Goal: Task Accomplishment & Management: Use online tool/utility

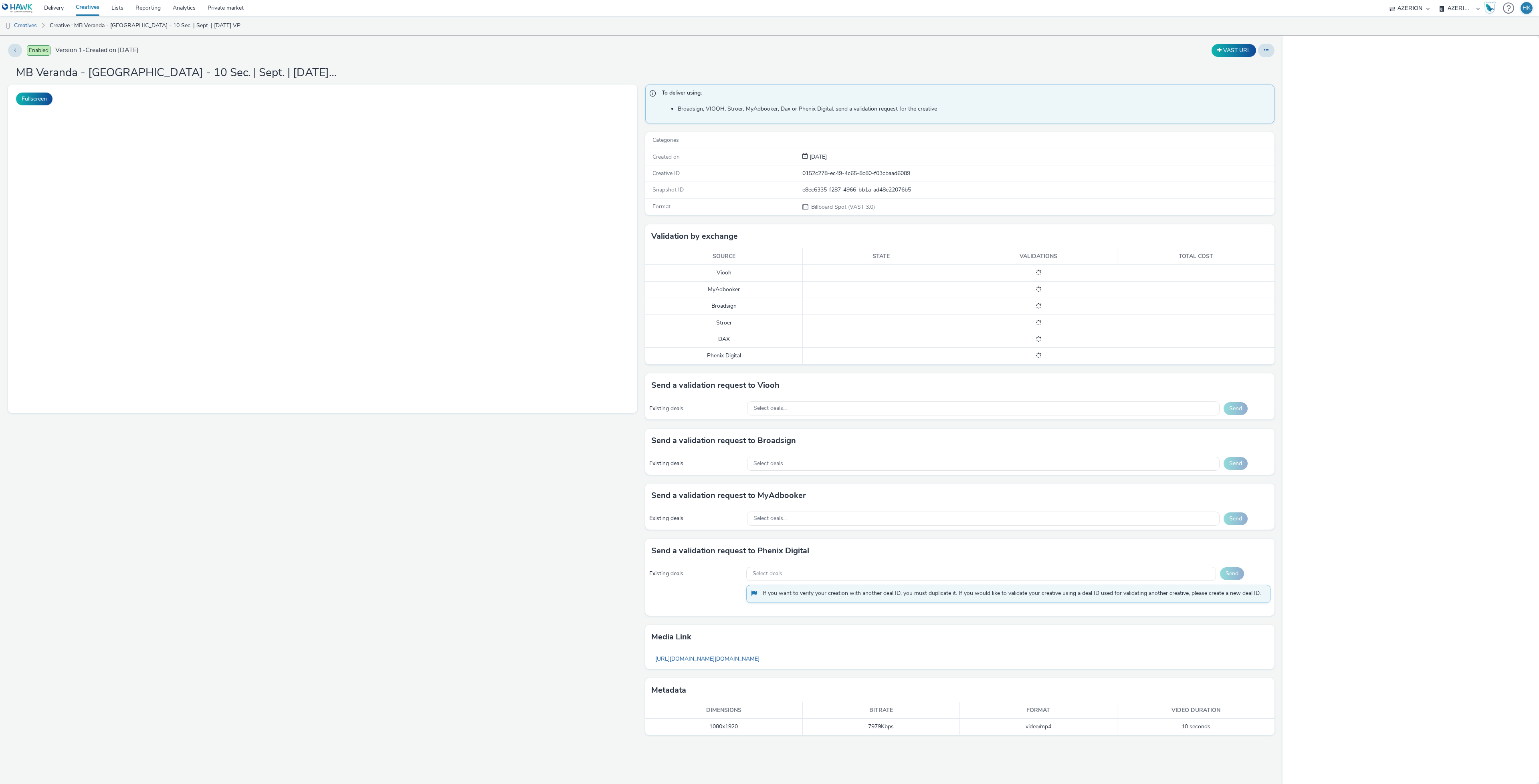
select select "a1f58486-1528-4f8c-8610-e1cdd7553bc1"
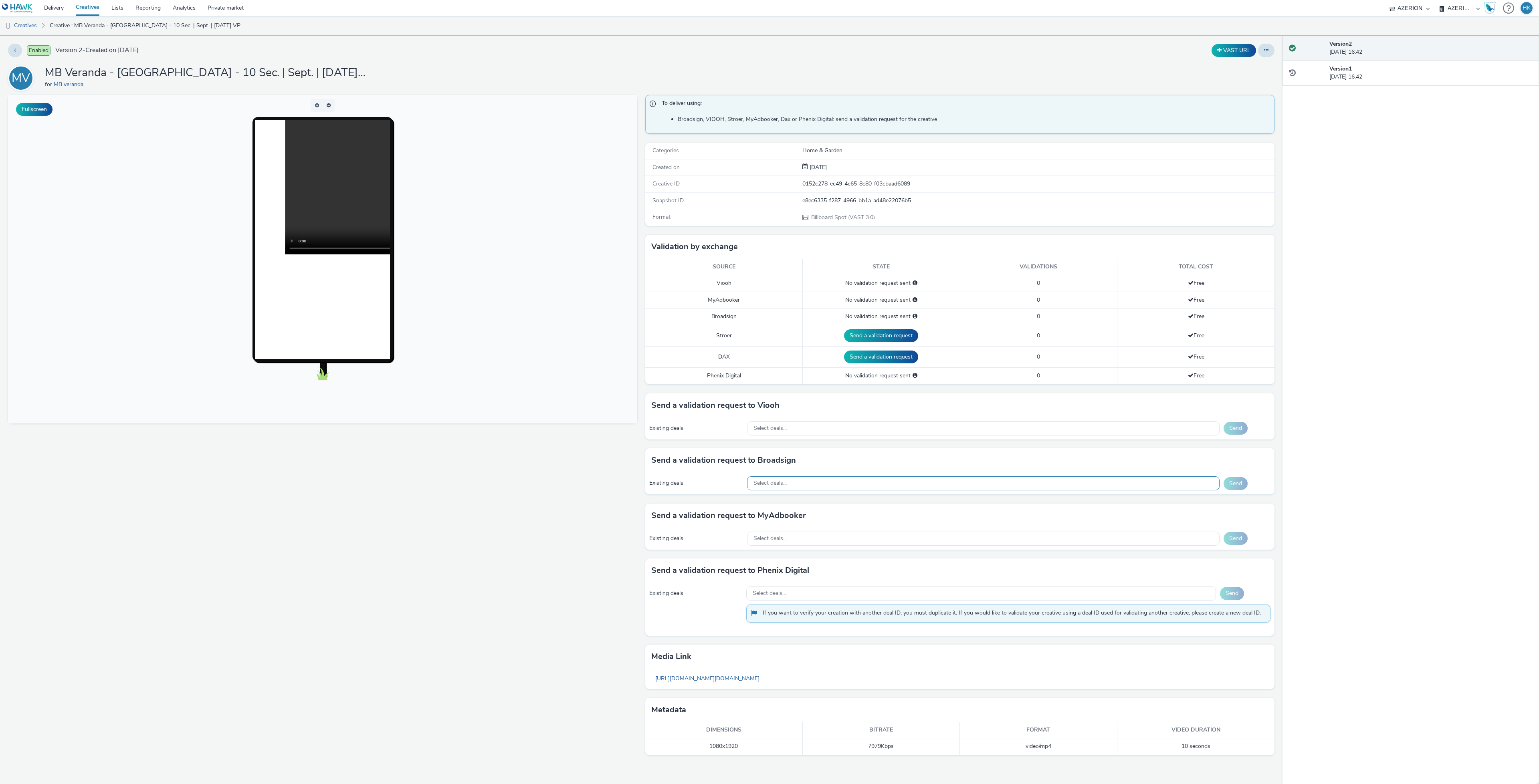
drag, startPoint x: 786, startPoint y: 496, endPoint x: 786, endPoint y: 489, distance: 7.0
click at [786, 494] on div "Existing deals Select deals... Send" at bounding box center [959, 483] width 629 height 22
click at [786, 487] on span "Select deals..." at bounding box center [770, 483] width 33 height 7
paste input "NL_Global_AlwaysOn"
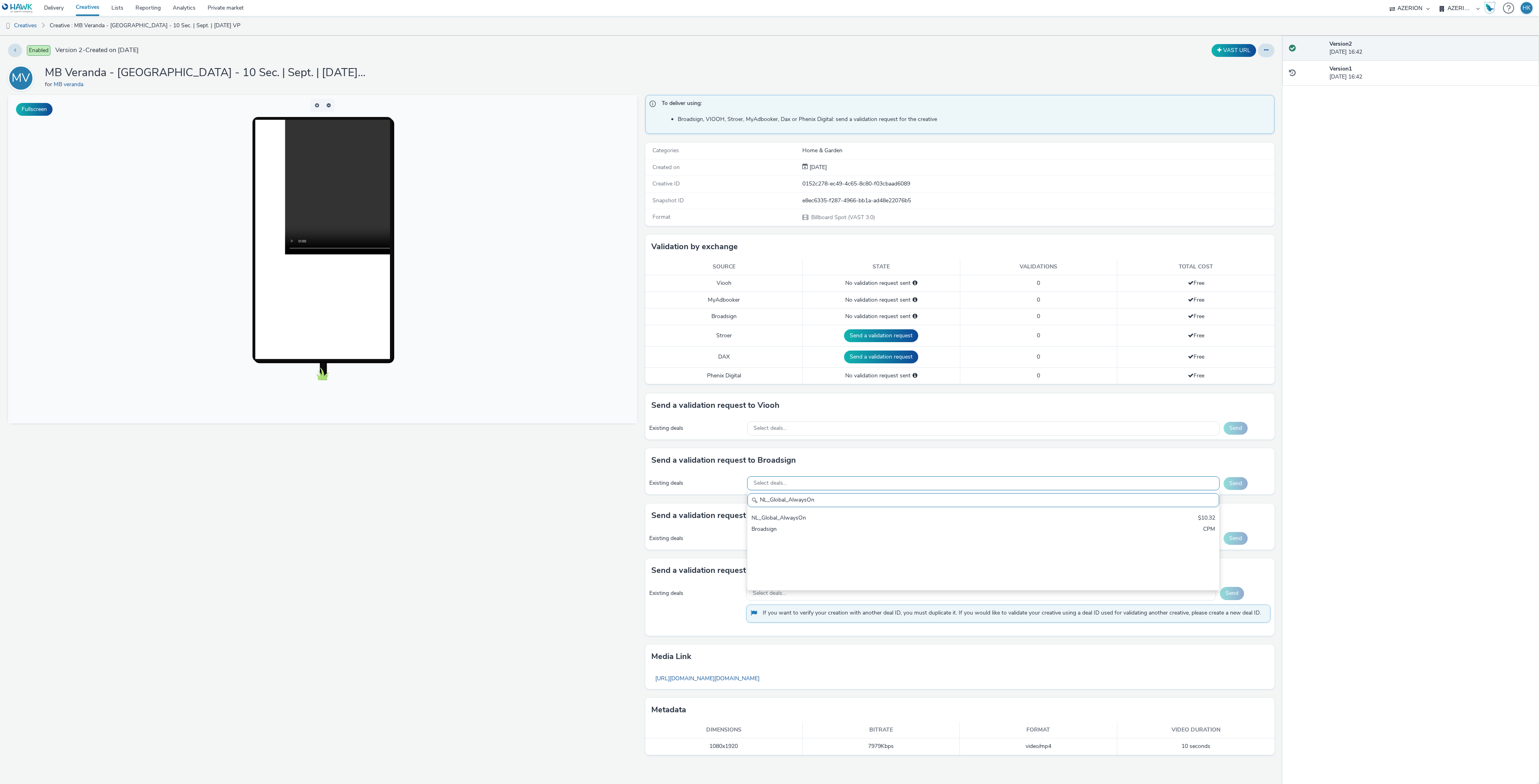
scroll to position [0, 0]
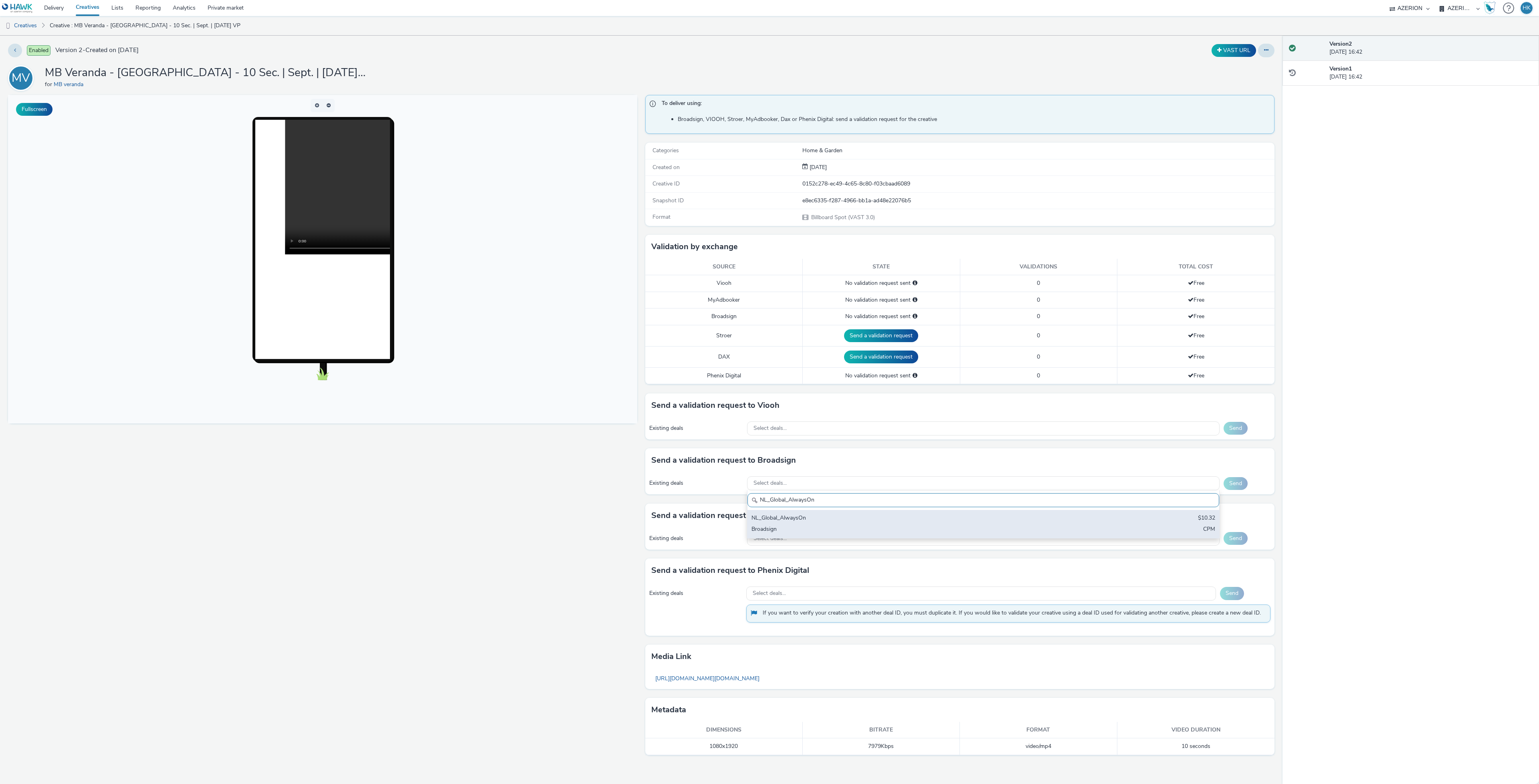
type input "NL_Global_AlwaysOn"
click at [805, 514] on div "NL_Global_AlwaysOn $10.32 Broadsign CPM" at bounding box center [983, 524] width 472 height 28
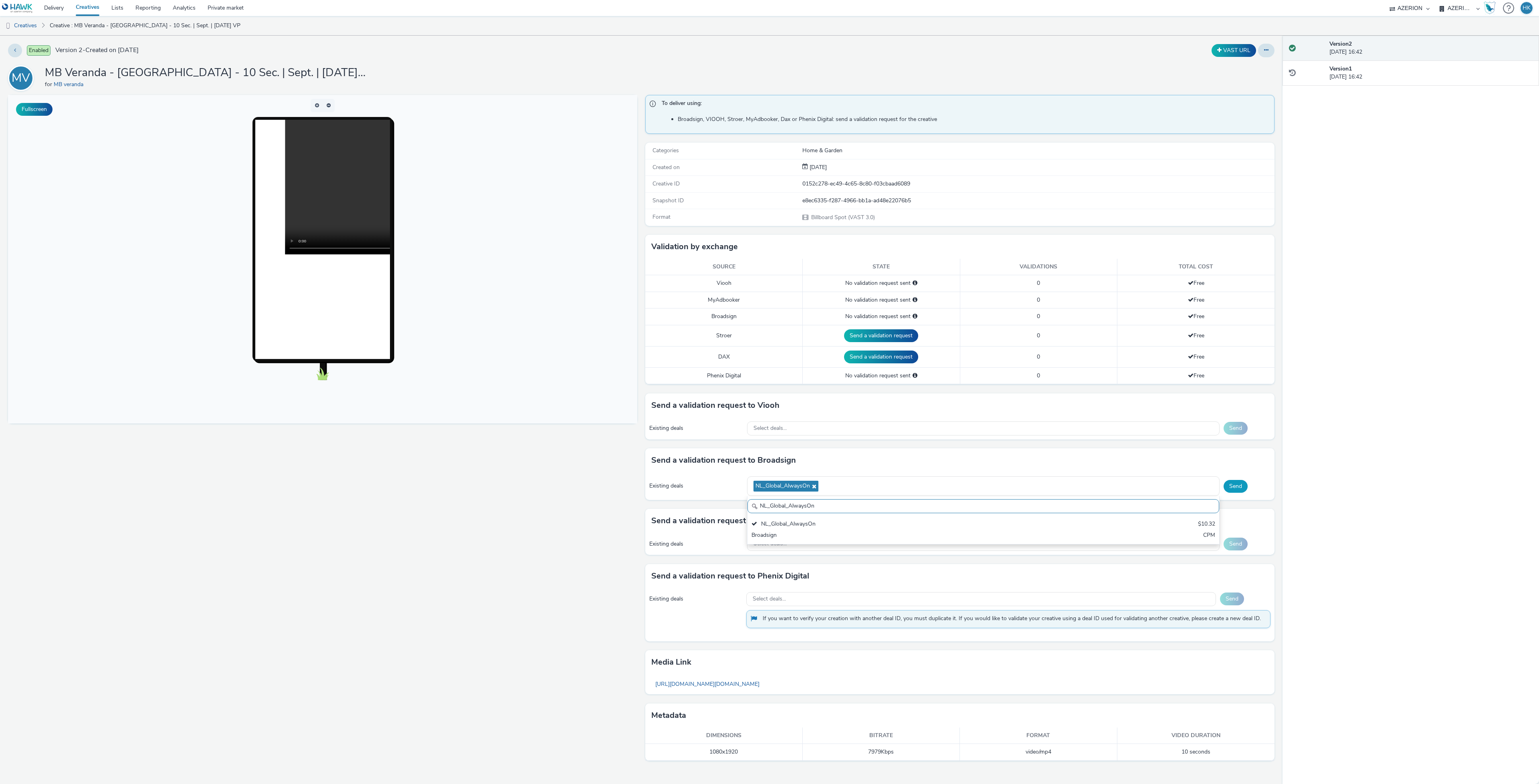
click at [1234, 483] on button "Send" at bounding box center [1236, 486] width 24 height 13
click at [795, 488] on div "Select deals..." at bounding box center [983, 483] width 473 height 14
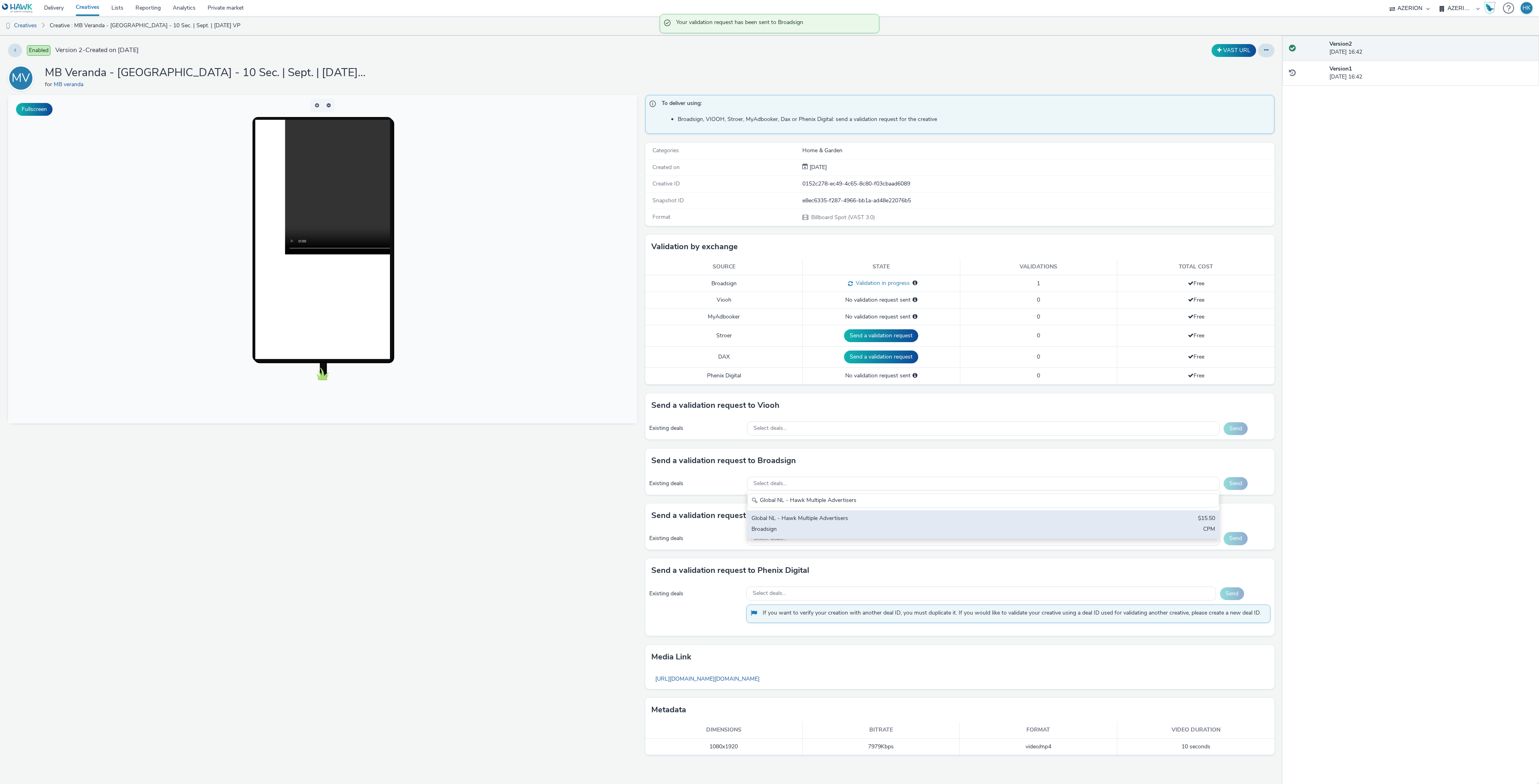
type input "Global NL - Hawk Multiple Advertisers"
click at [856, 524] on div "Global NL - Hawk Multiple Advertisers" at bounding box center [905, 518] width 308 height 9
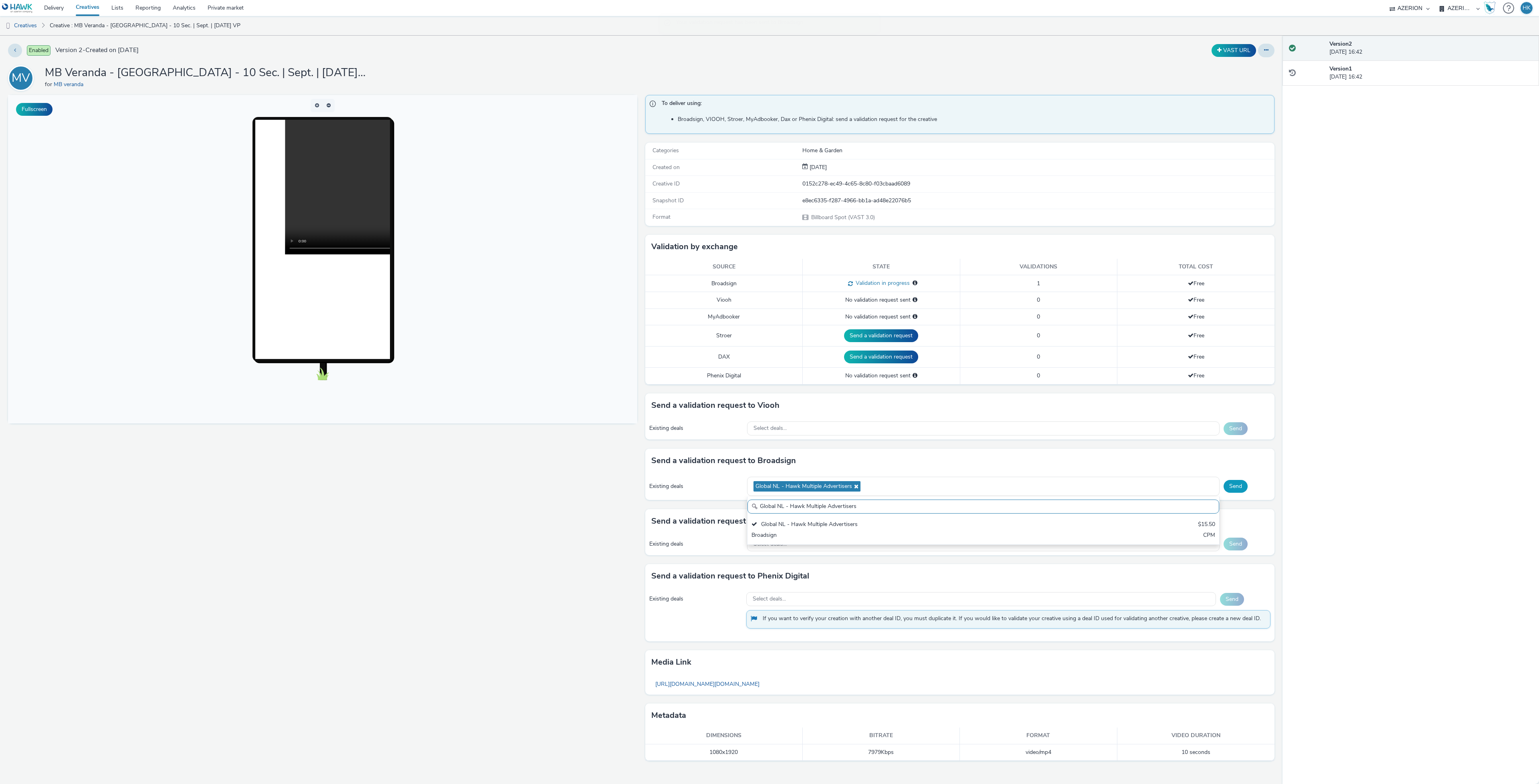
click at [1229, 484] on button "Send" at bounding box center [1236, 486] width 24 height 13
click at [783, 487] on span "Select deals..." at bounding box center [770, 483] width 33 height 7
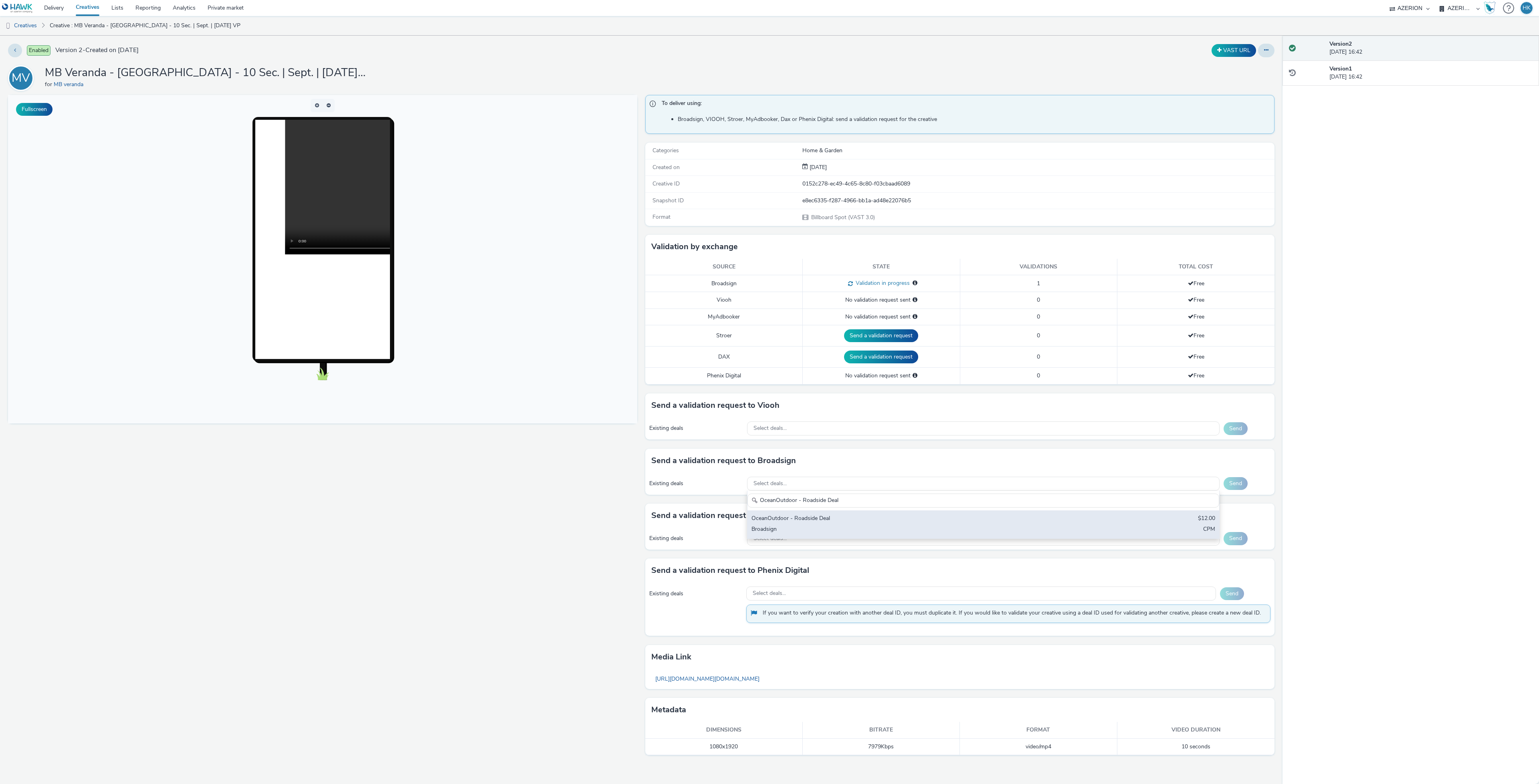
type input "OceanOutdoor - Roadside Deal"
click at [803, 518] on div "OceanOutdoor - Roadside Deal" at bounding box center [905, 518] width 308 height 9
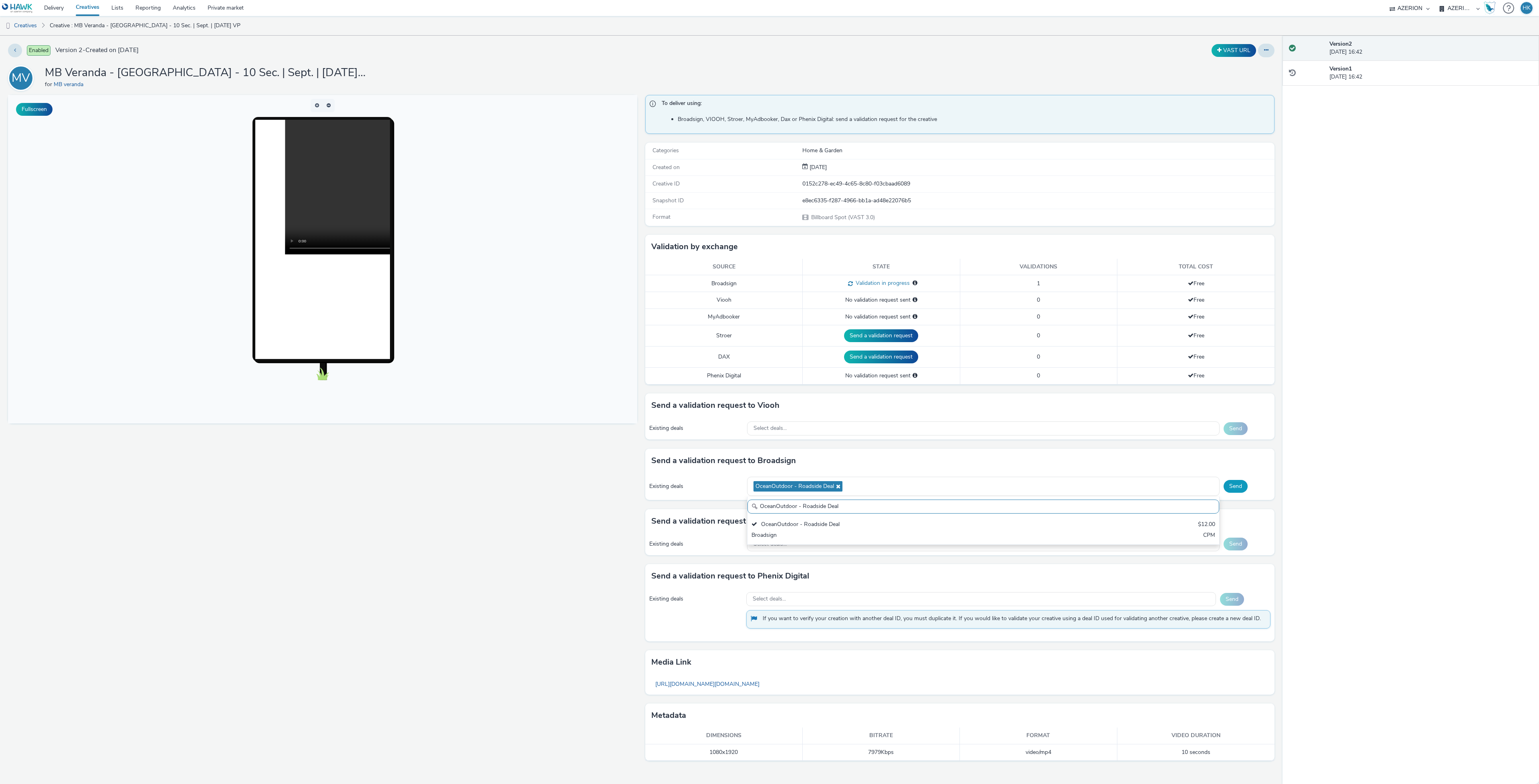
click at [1225, 490] on button "Send" at bounding box center [1236, 486] width 24 height 13
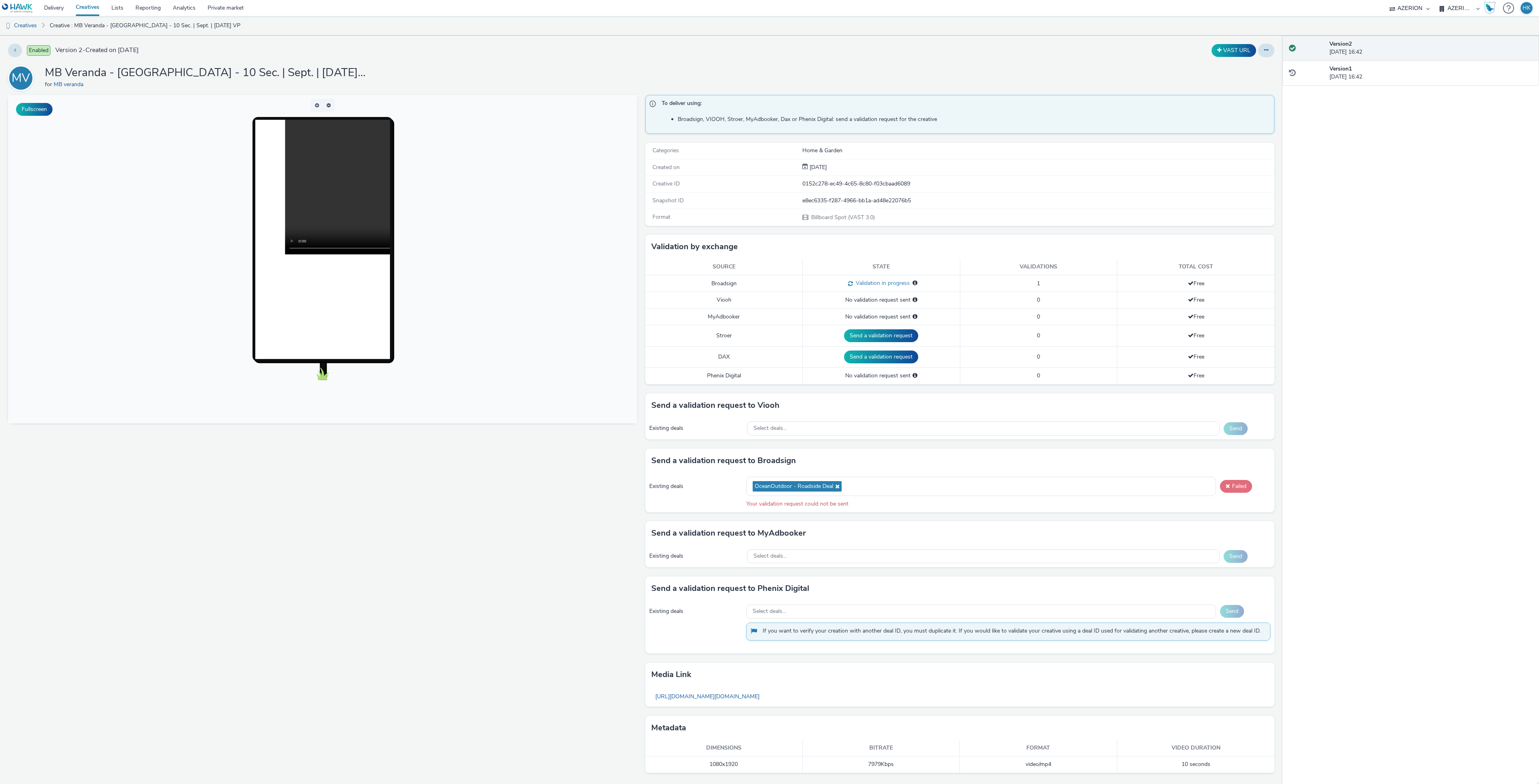
click at [1225, 490] on button "Failed" at bounding box center [1236, 486] width 32 height 13
click at [1229, 491] on button "Failed" at bounding box center [1236, 486] width 32 height 13
click at [1234, 491] on button "Failed" at bounding box center [1236, 486] width 32 height 13
click at [1227, 491] on button "Failed" at bounding box center [1236, 486] width 32 height 13
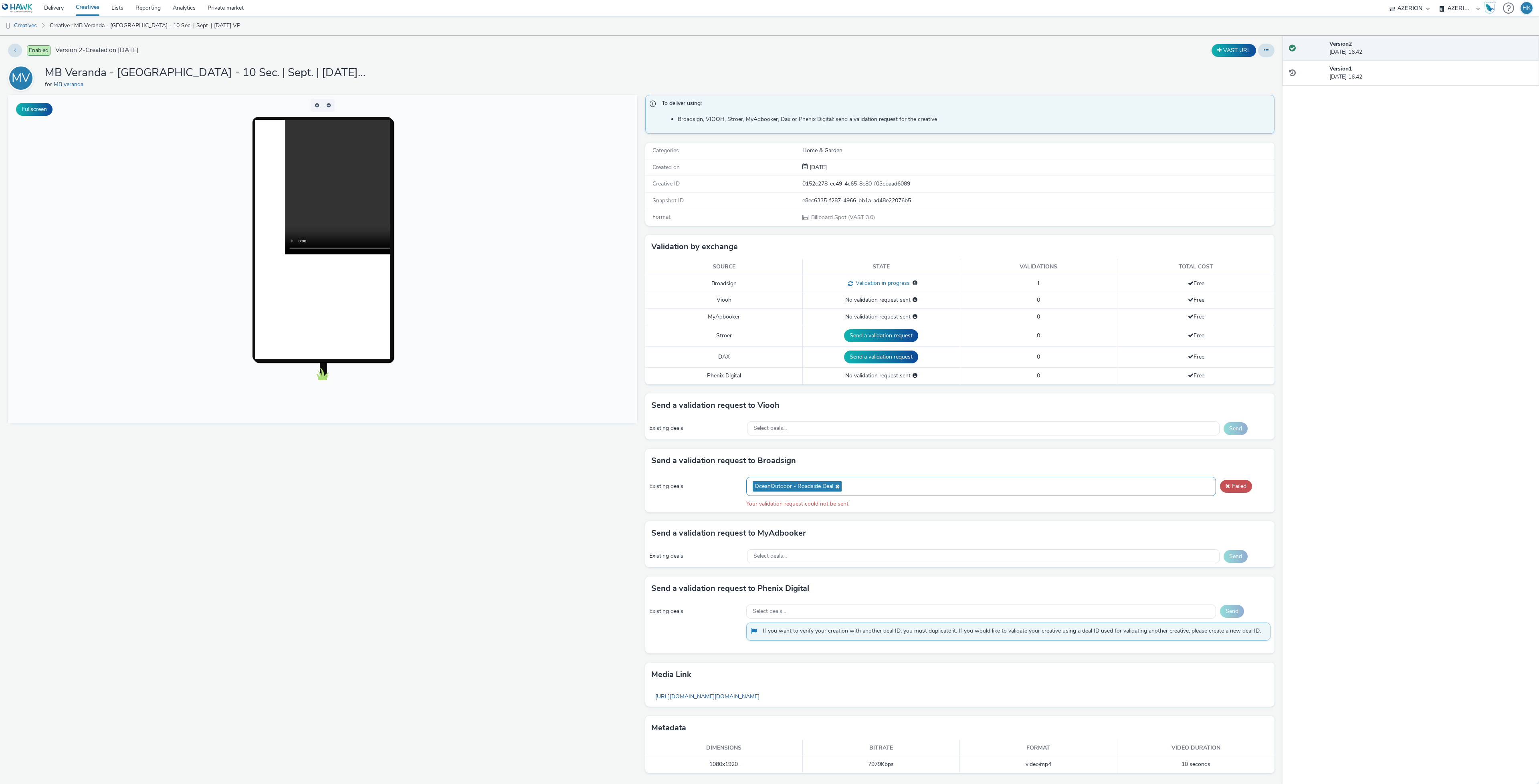
click at [833, 489] on icon at bounding box center [836, 486] width 7 height 5
click at [826, 489] on div "Select deals..." at bounding box center [981, 483] width 470 height 14
type input "JCD_Hawk_Always_On_NG_FloorPrice"
click at [816, 429] on div "Select deals..." at bounding box center [983, 428] width 473 height 14
paste input "JCD_Hawk_Always_On_NG_FloorPrice"
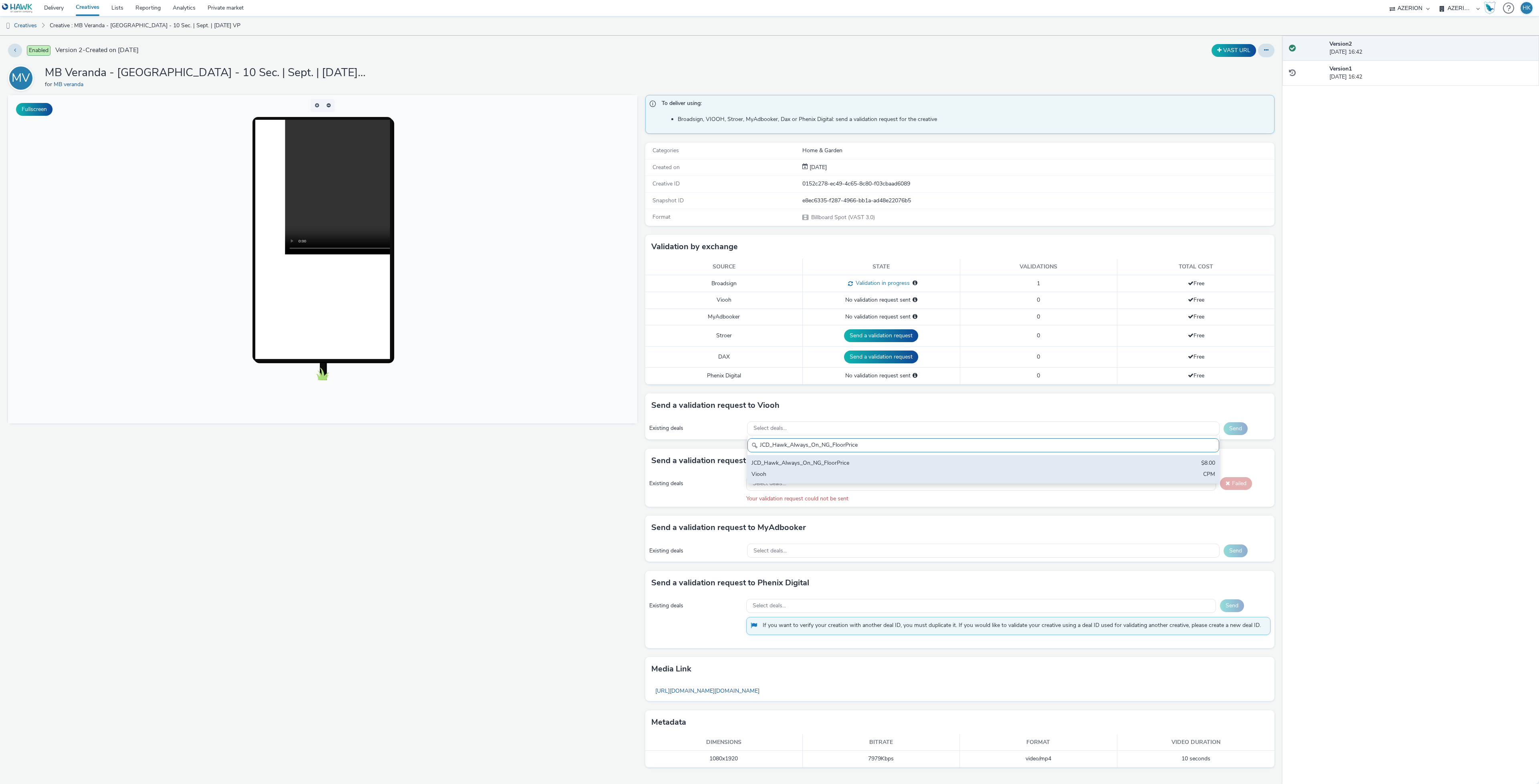
type input "JCD_Hawk_Always_On_NG_FloorPrice"
click at [870, 472] on div "JCD_Hawk_Always_On_NG_FloorPrice $8.00 Viooh CPM" at bounding box center [983, 469] width 472 height 28
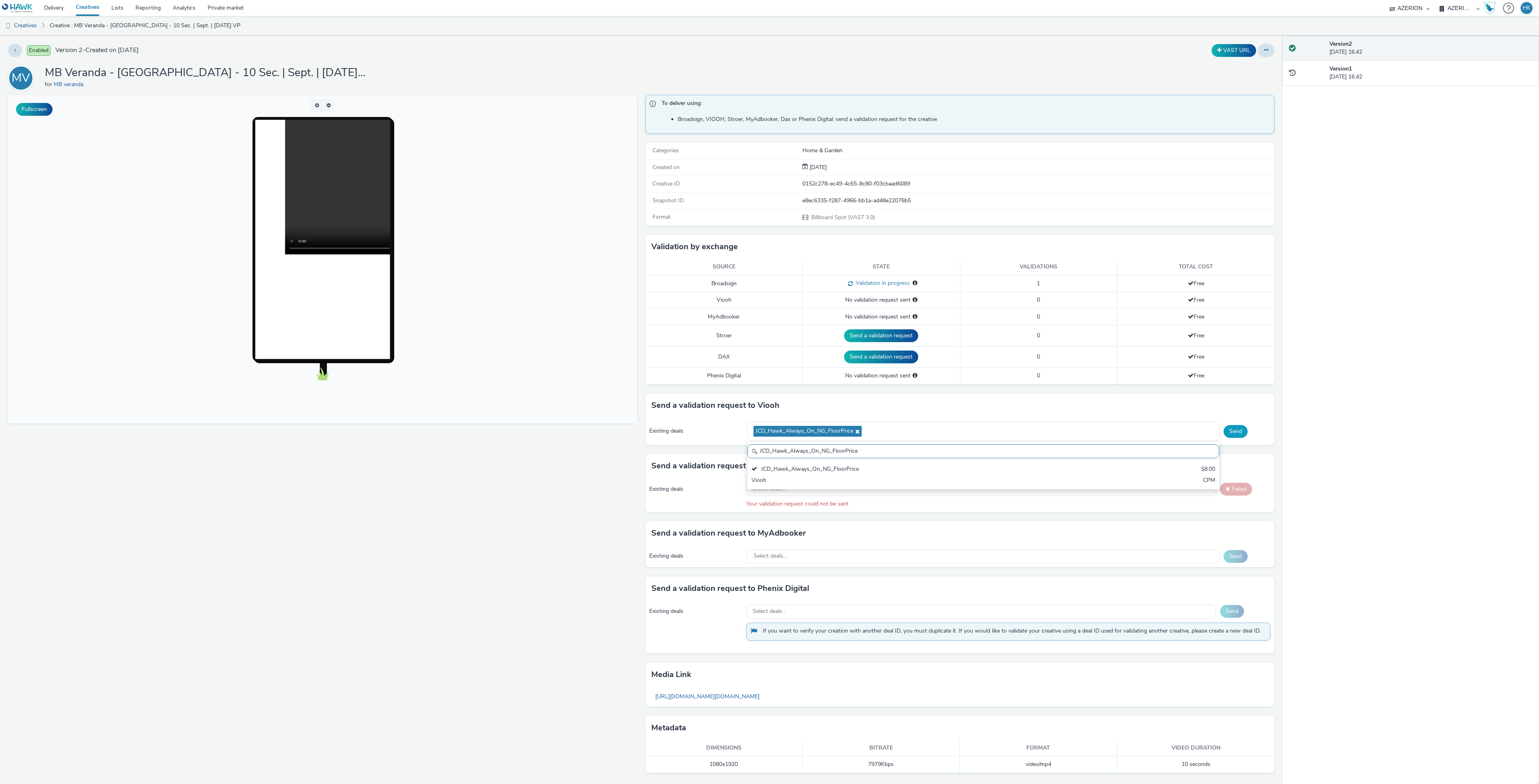
click at [1224, 435] on button "Send" at bounding box center [1236, 431] width 24 height 13
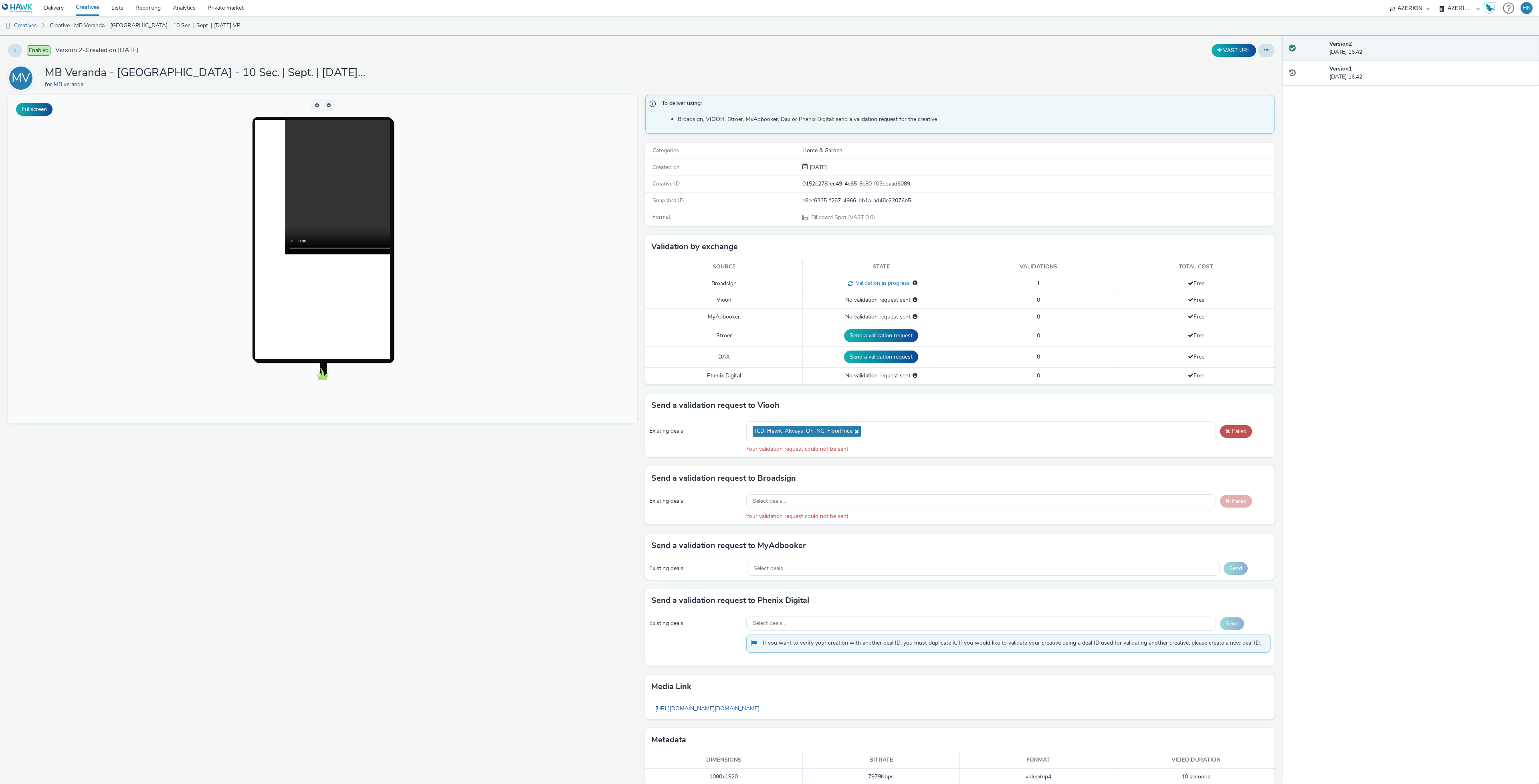
click at [1231, 442] on div "Existing deals JCD_Hawk_Always_On_NG_FloorPrice Failed Your validation request …" at bounding box center [959, 437] width 629 height 39
click at [1230, 438] on button "Failed" at bounding box center [1236, 431] width 32 height 13
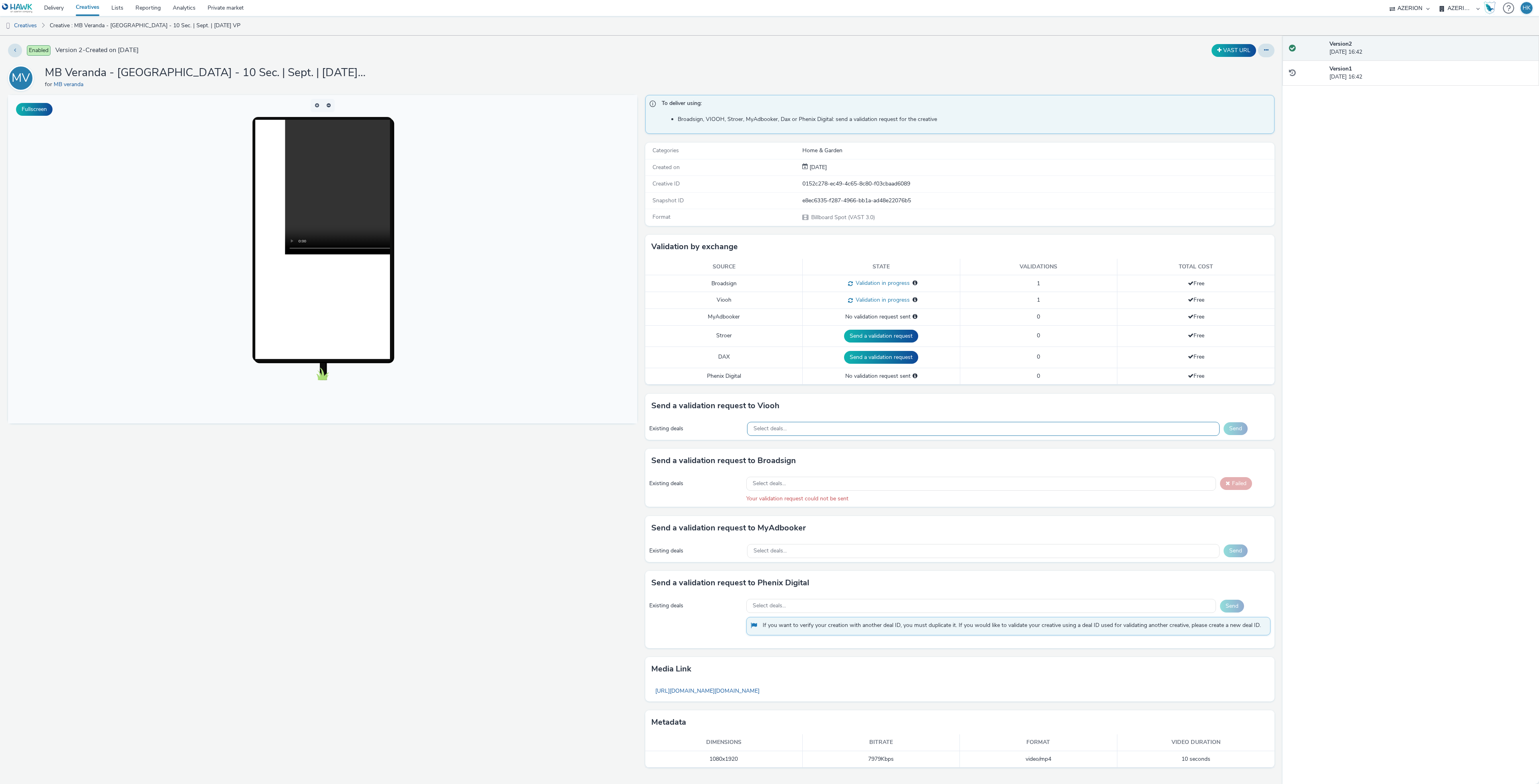
click at [844, 426] on div "Select deals..." at bounding box center [983, 428] width 473 height 14
paste input "JCD_Hawk_Always_On_NG_FloorPrice"
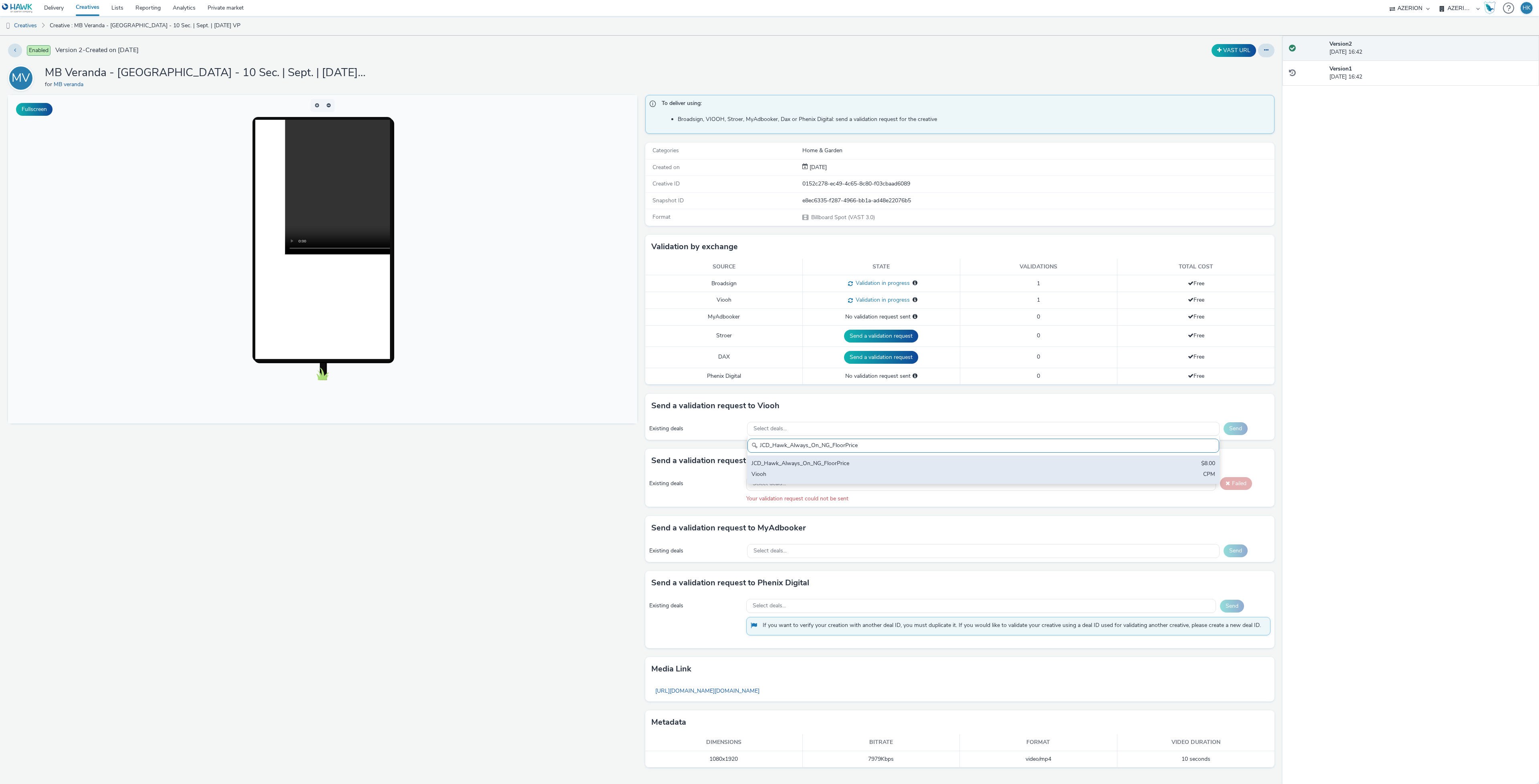
type input "JCD_Hawk_Always_On_NG_FloorPrice"
click at [847, 466] on div "JCD_Hawk_Always_On_NG_FloorPrice" at bounding box center [905, 463] width 308 height 9
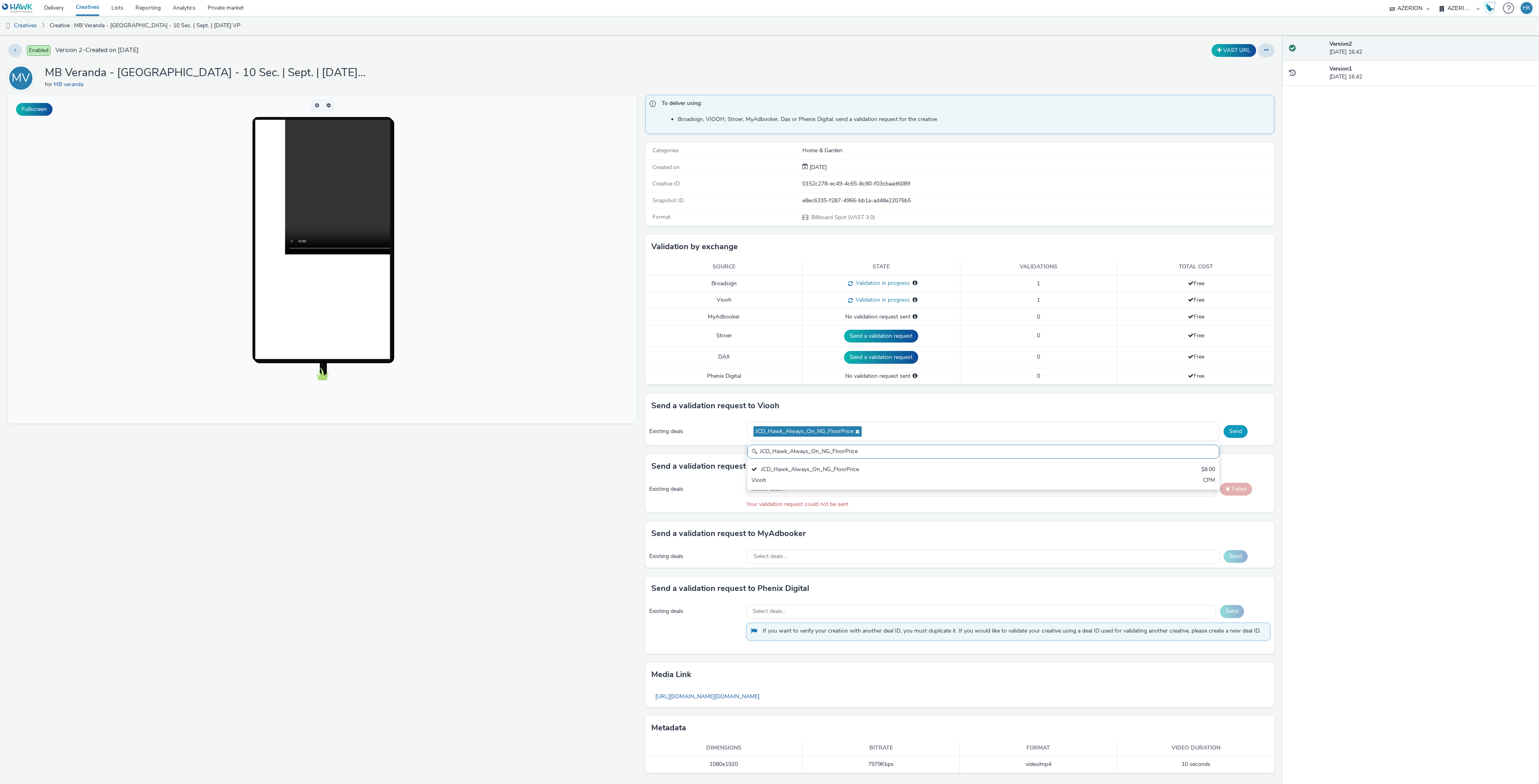
click at [1233, 431] on button "Send" at bounding box center [1236, 431] width 24 height 13
click at [789, 494] on div "Existing deals Select deals... Failed Your validation request could not be sent" at bounding box center [959, 490] width 629 height 34
click at [789, 487] on div "Select deals..." at bounding box center [981, 483] width 470 height 14
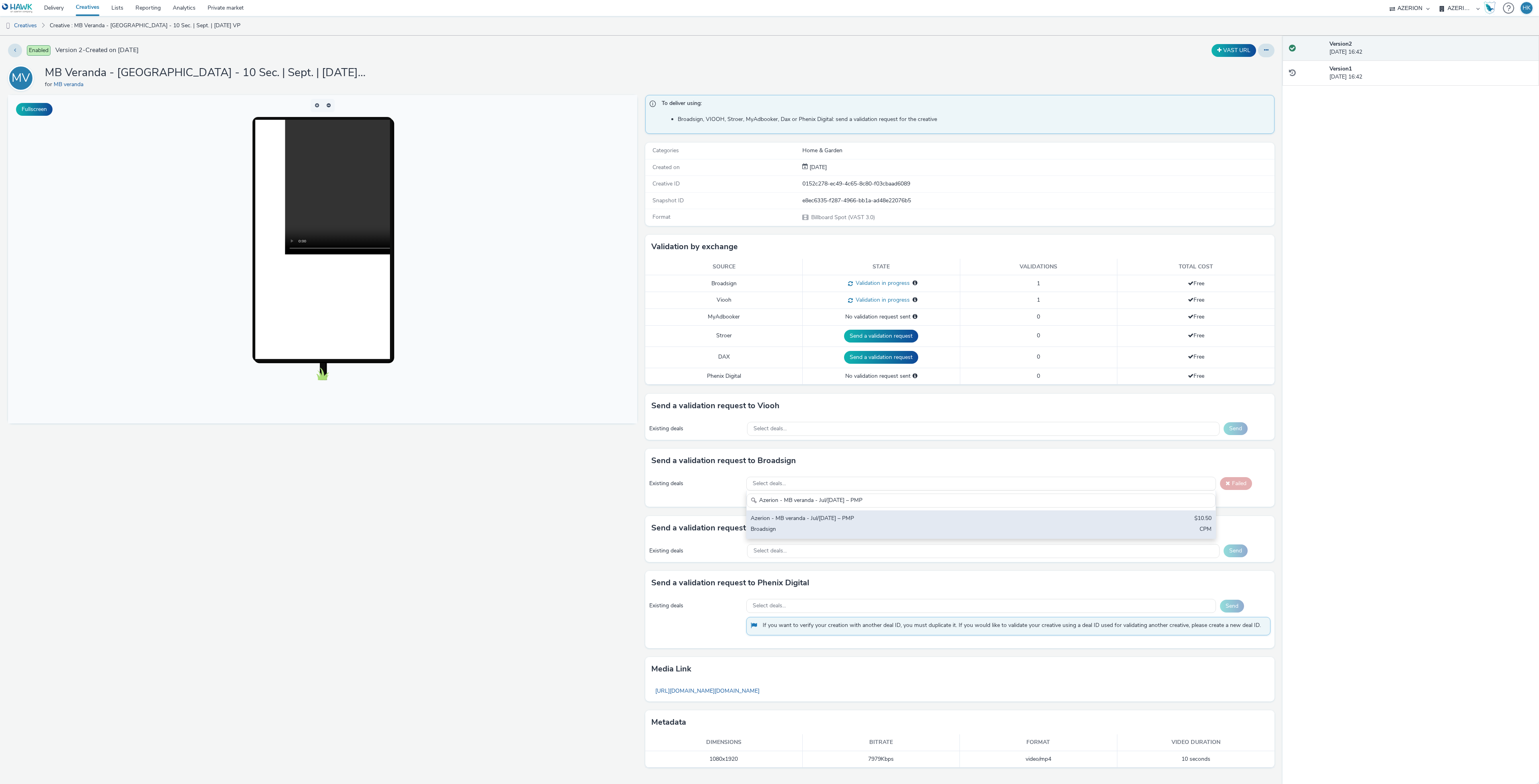
type input "Azerion - MB veranda - Jul/[DATE] – PMP"
click at [798, 527] on div "Azerion - MB veranda - Jul/[DATE] – PMP $10.50 Broadsign CPM" at bounding box center [981, 524] width 469 height 28
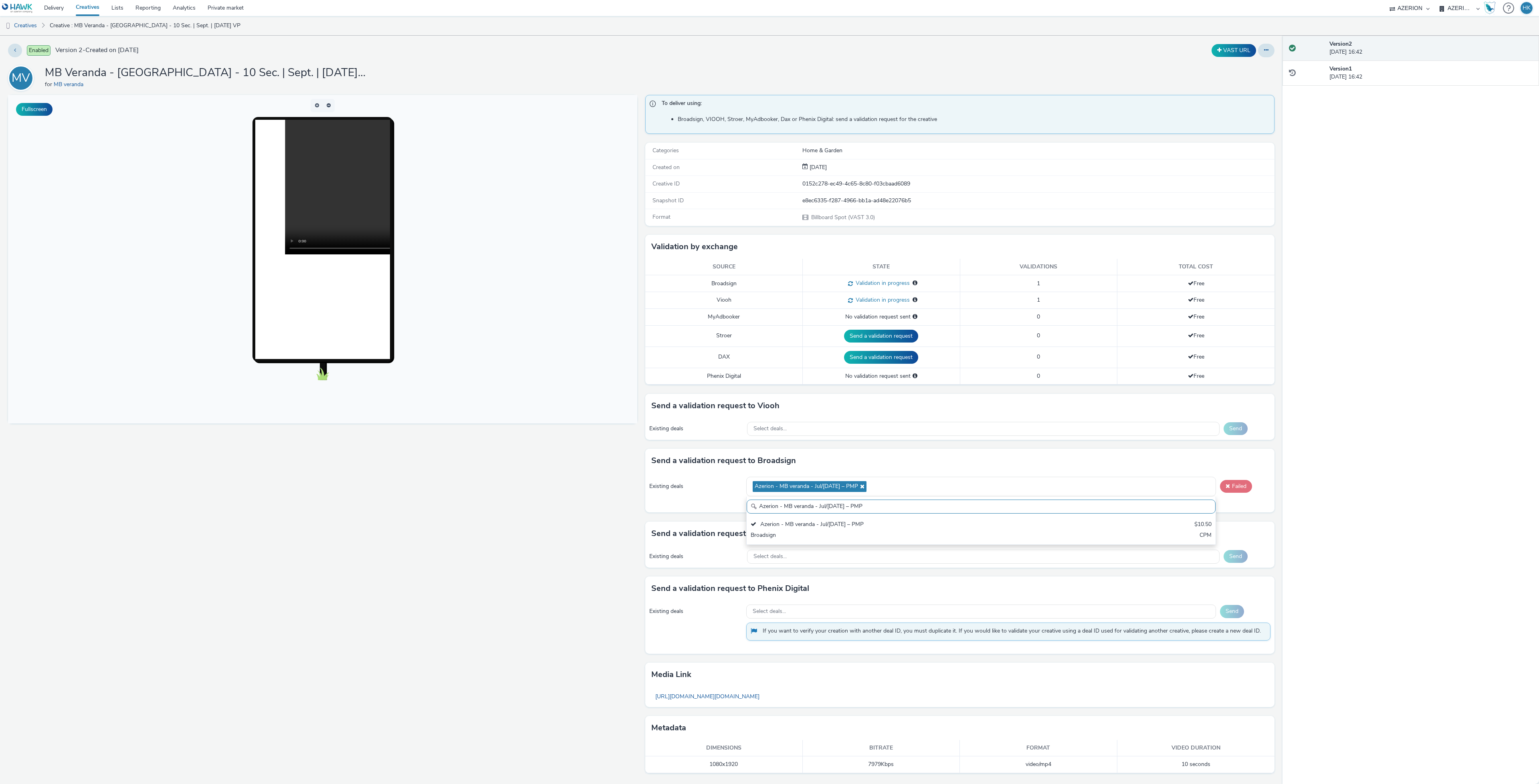
click at [1230, 493] on button "Failed" at bounding box center [1236, 486] width 32 height 13
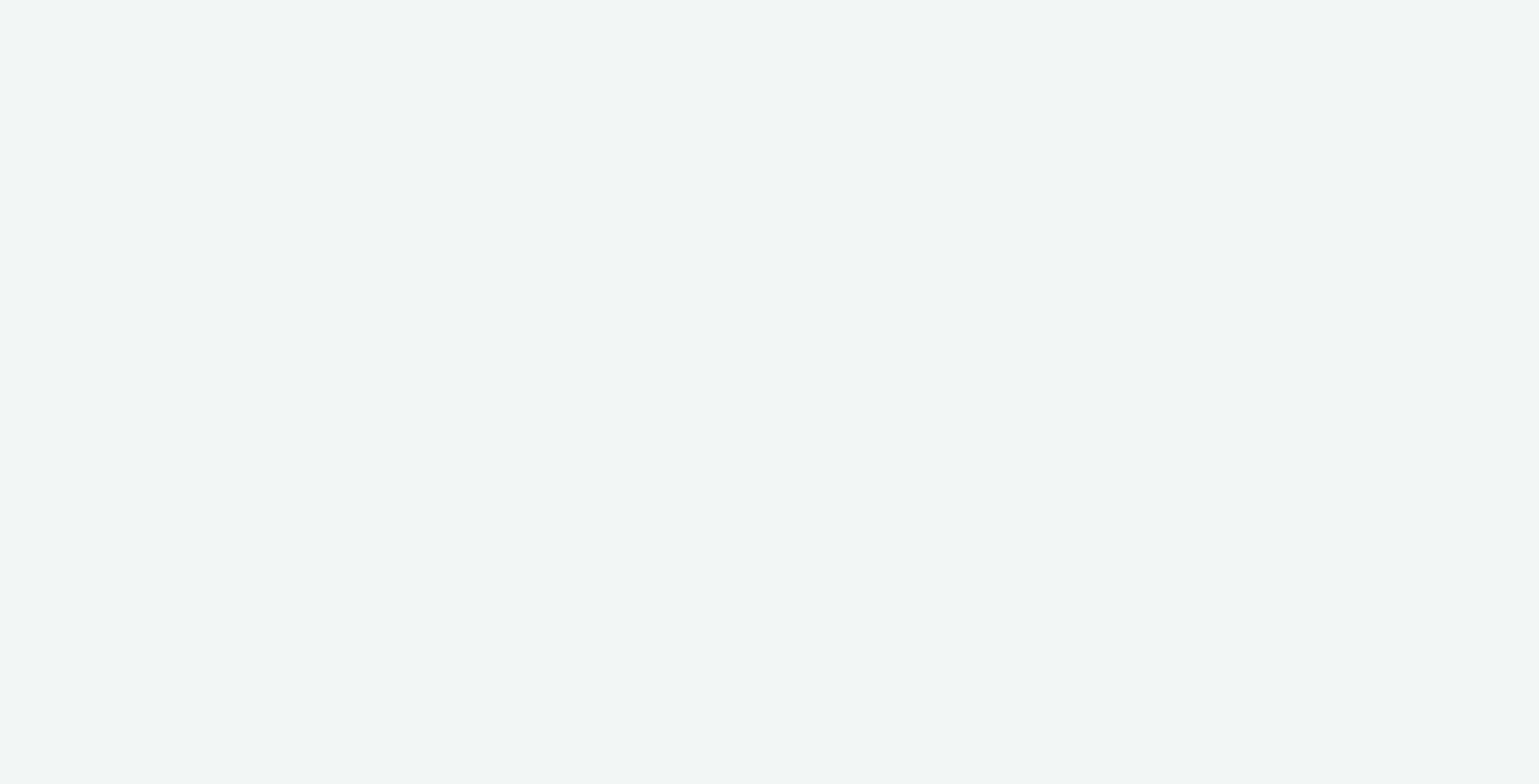
select select "a1f58486-1528-4f8c-8610-e1cdd7553bc1"
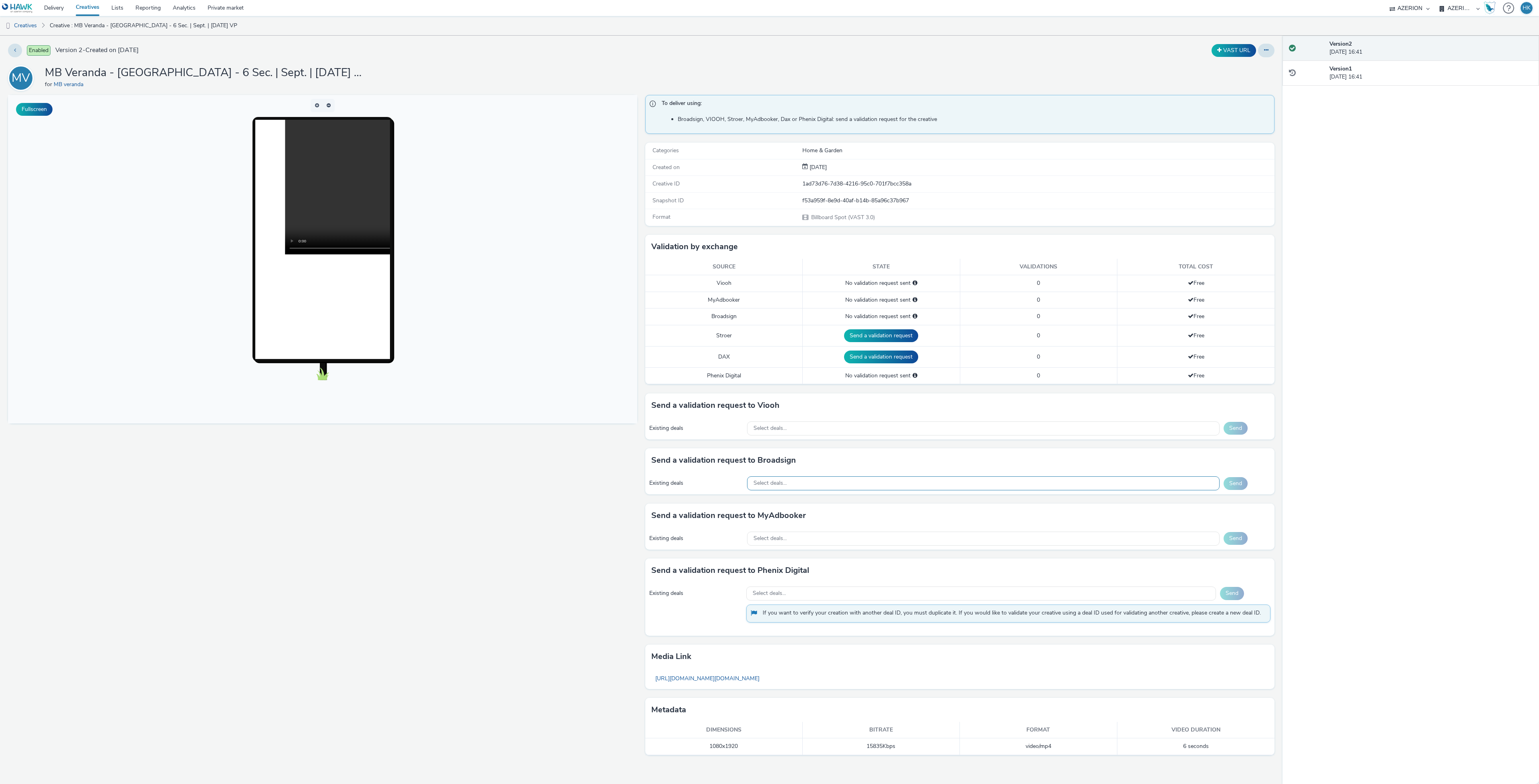
click at [804, 488] on div "Select deals..." at bounding box center [983, 483] width 473 height 14
paste input "NL_Global_AlwaysOn"
type input "NL_Global_AlwaysOn"
click at [811, 534] on div "Broadsign" at bounding box center [905, 529] width 308 height 9
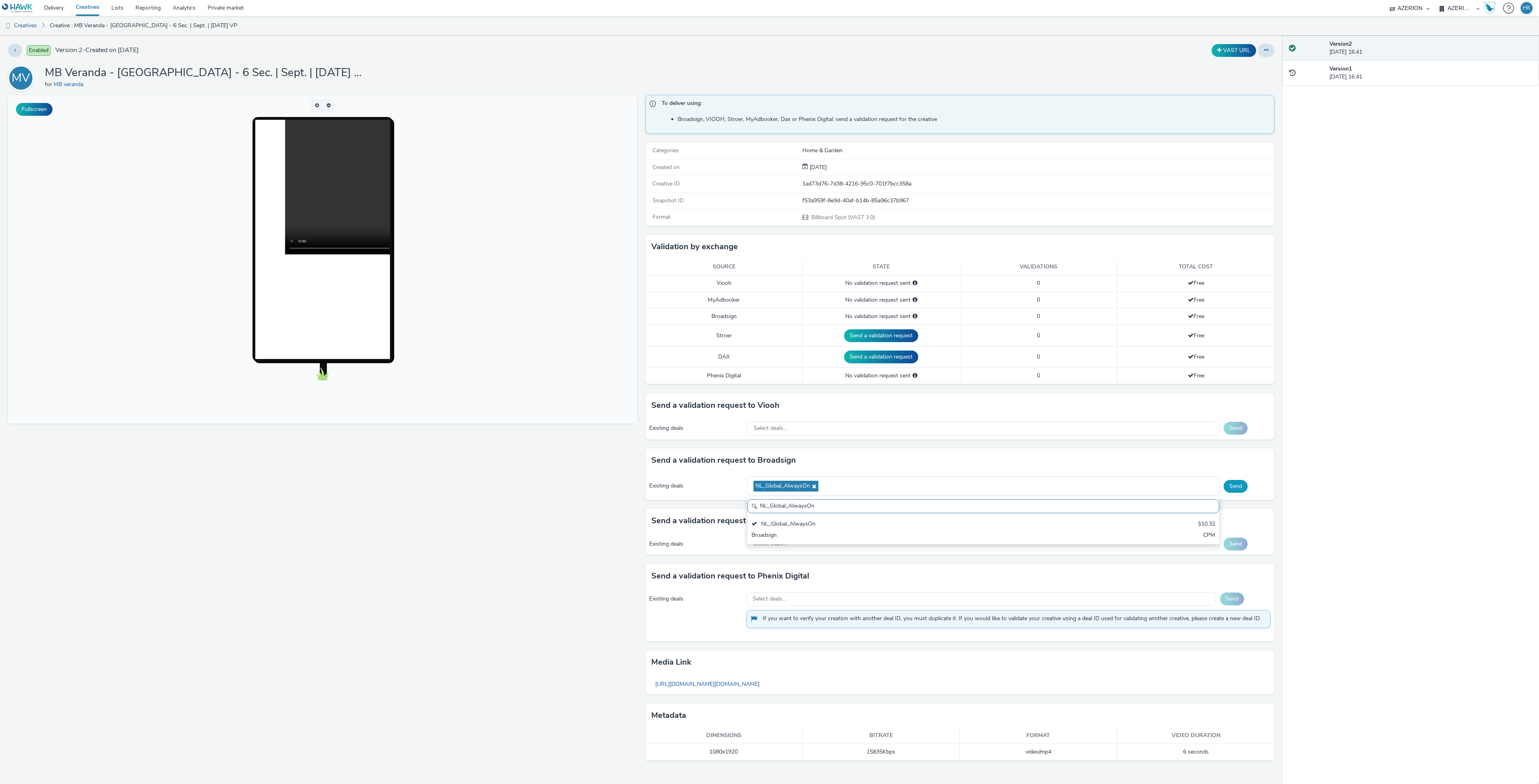
click at [1233, 487] on button "Send" at bounding box center [1236, 486] width 24 height 13
click at [799, 483] on div "Select deals..." at bounding box center [983, 483] width 473 height 14
type input "Global NL - Hawk Multiple Advertisers"
click at [839, 512] on div "Global NL - Hawk Multiple Advertisers Global NL - Hawk Multiple Advertisers $15…" at bounding box center [983, 515] width 473 height 48
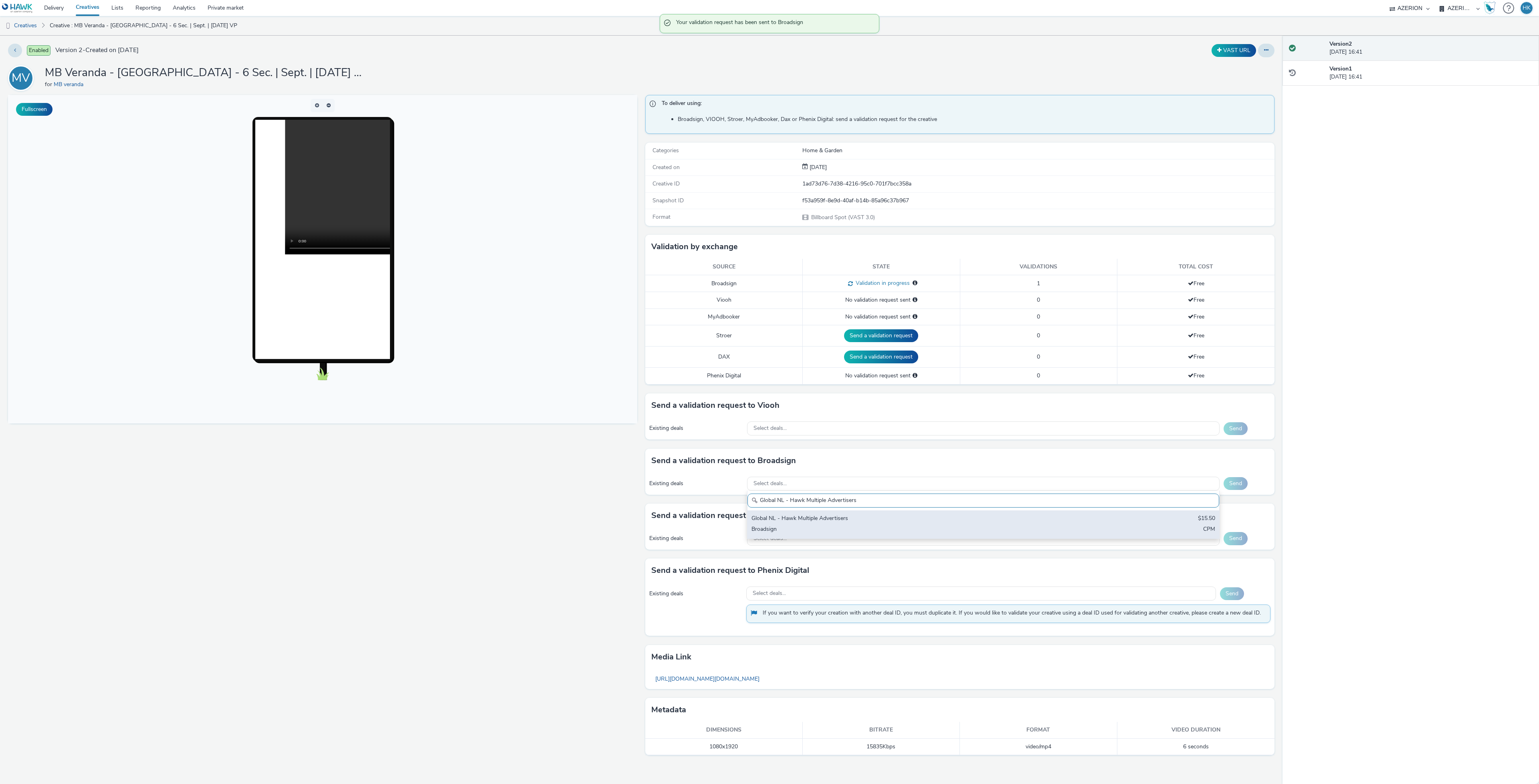
click at [845, 523] on div "Global NL - Hawk Multiple Advertisers" at bounding box center [905, 518] width 308 height 9
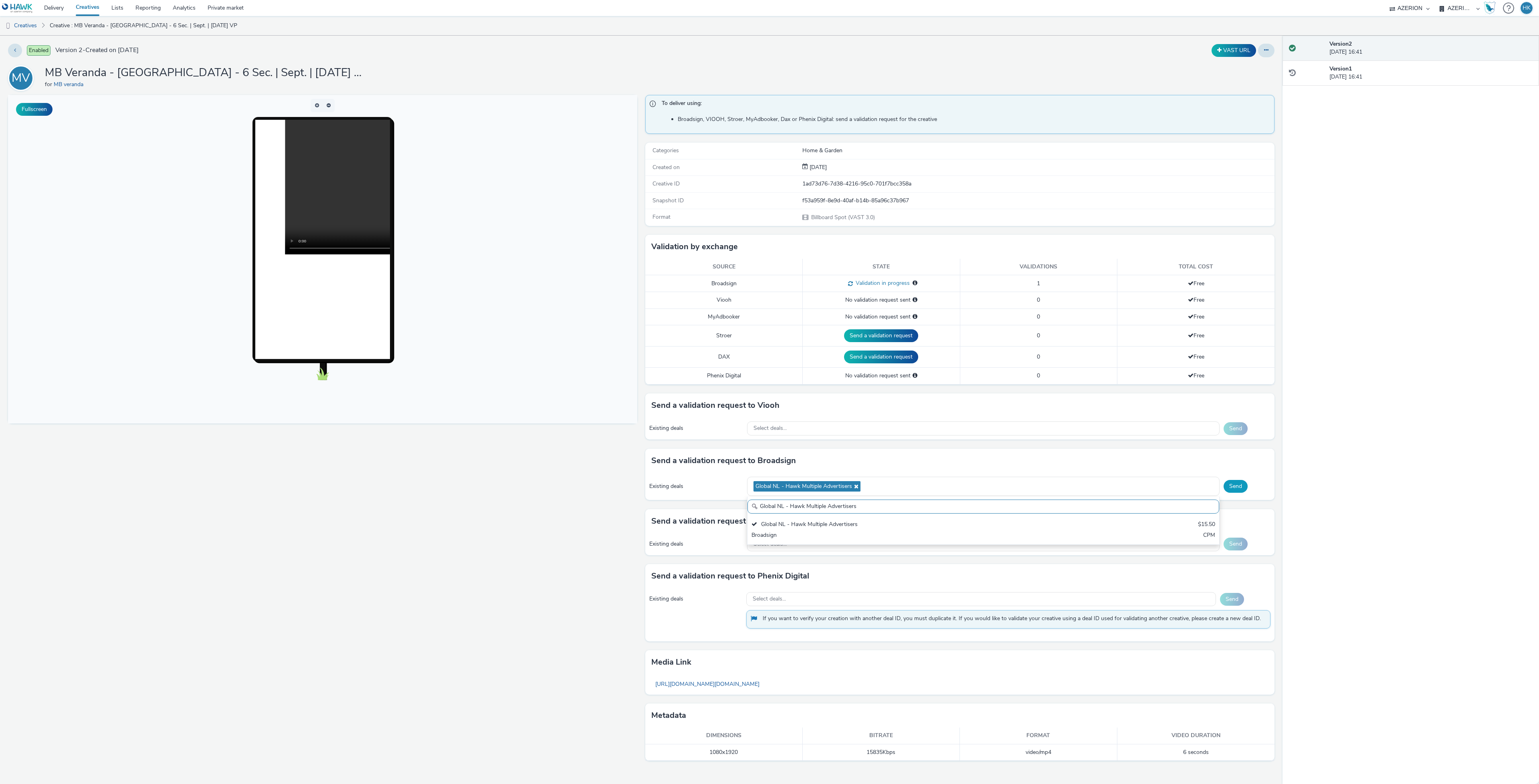
click at [1242, 487] on button "Send" at bounding box center [1236, 486] width 24 height 13
click at [824, 490] on div "Select deals..." at bounding box center [983, 483] width 473 height 14
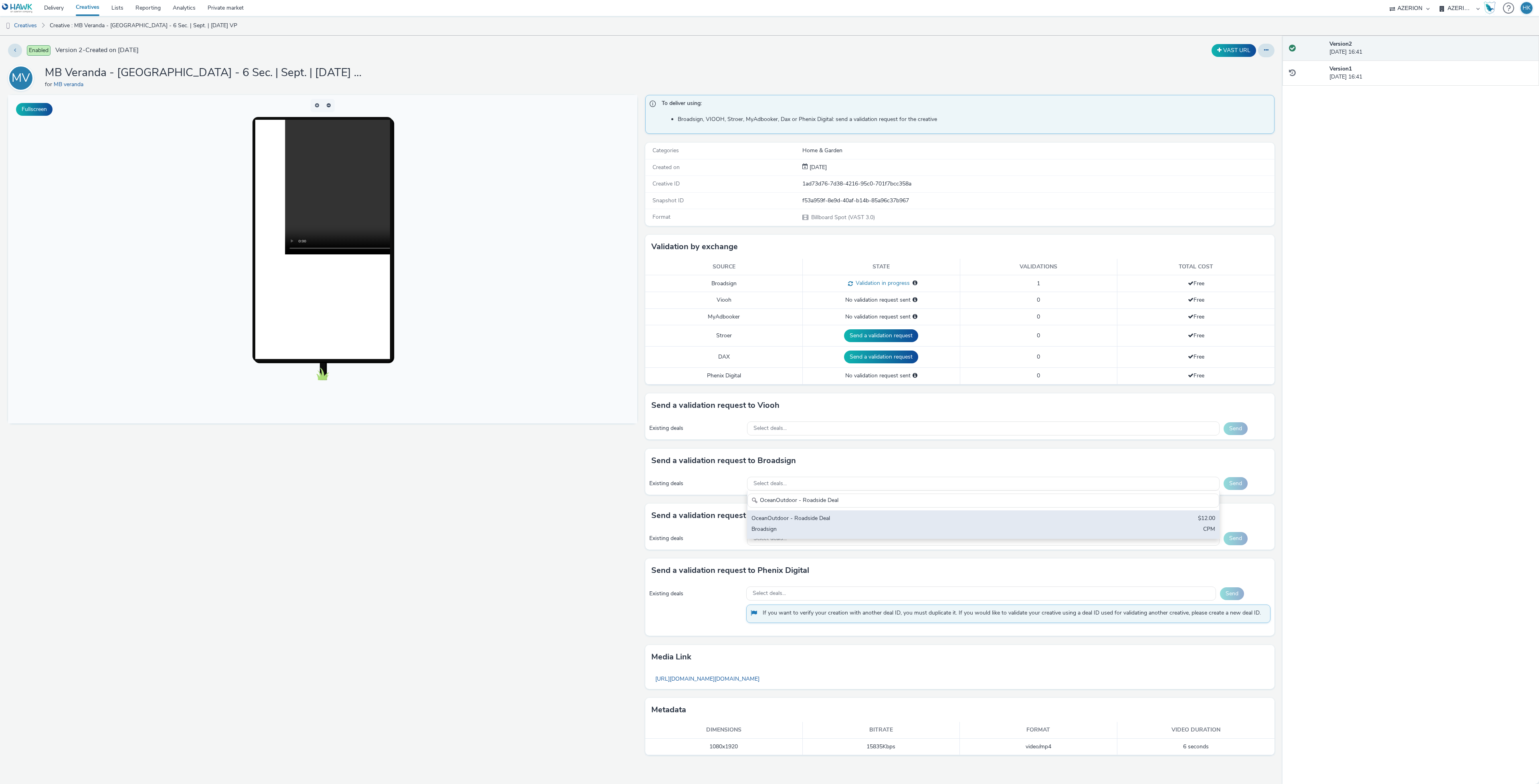
type input "OceanOutdoor - Roadside Deal"
click at [836, 524] on div "OceanOutdoor - Roadside Deal" at bounding box center [905, 518] width 308 height 9
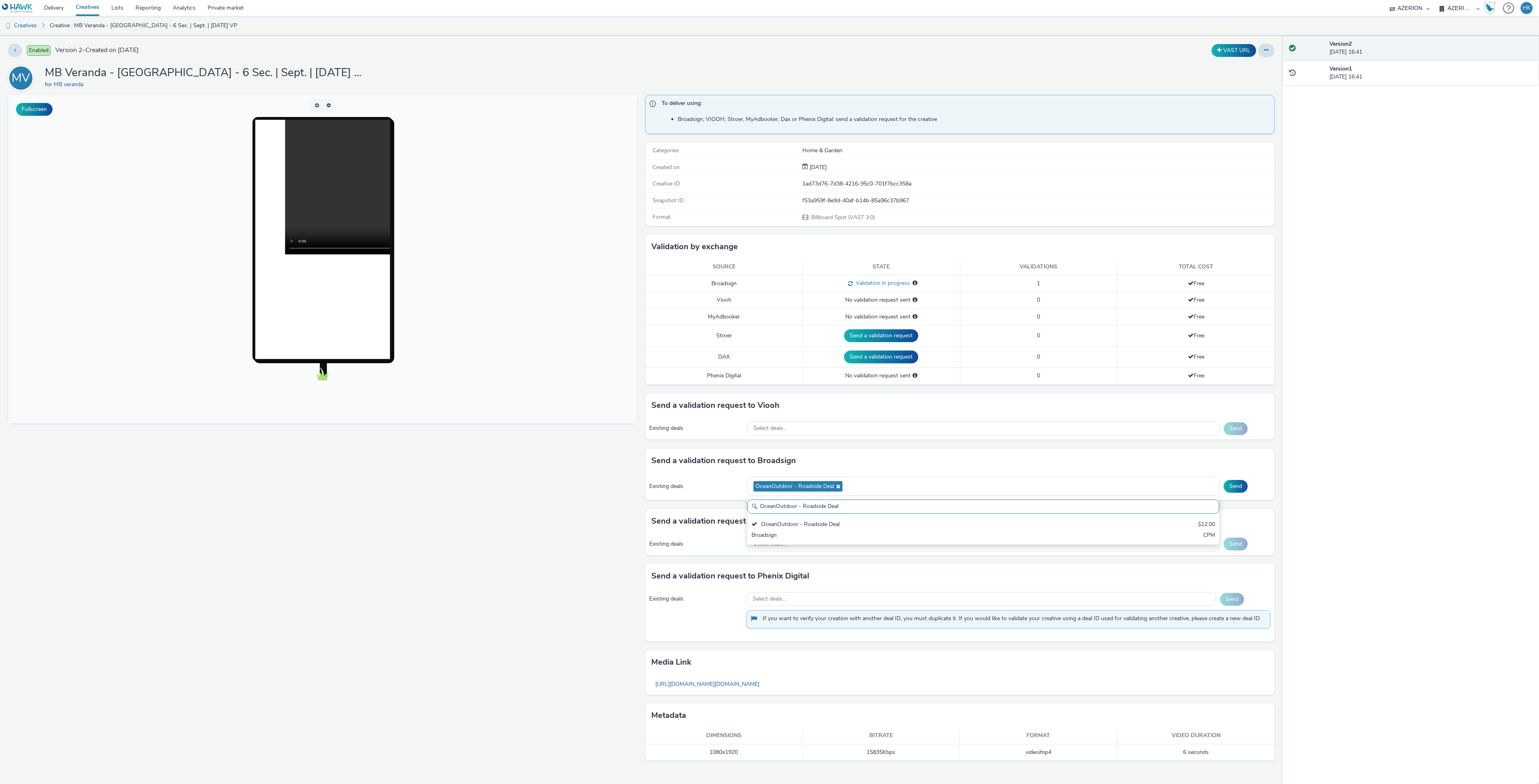
click at [1247, 488] on div "Send" at bounding box center [1247, 486] width 47 height 13
click at [1241, 489] on button "Send" at bounding box center [1236, 486] width 24 height 13
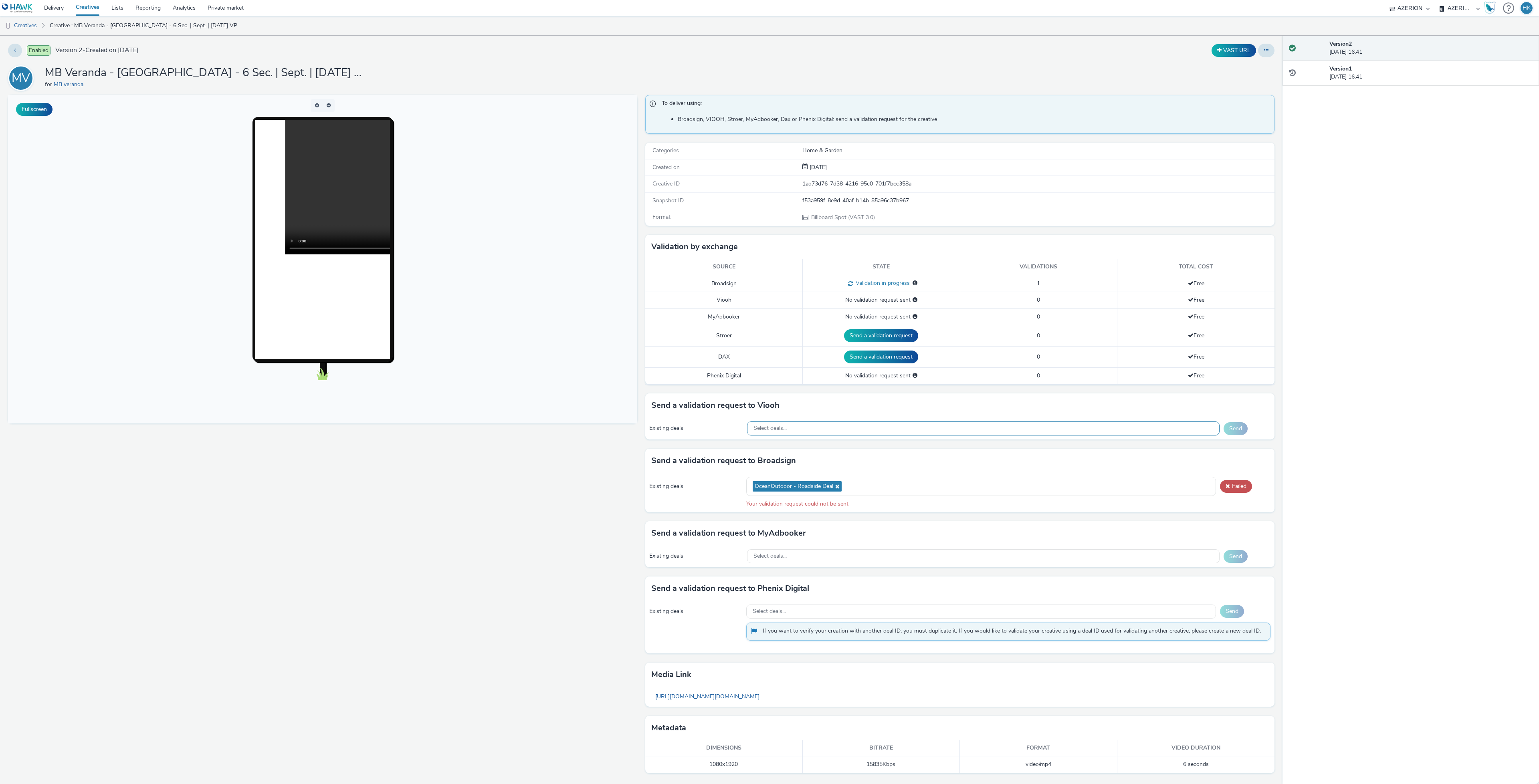
click at [843, 434] on div "Select deals..." at bounding box center [983, 428] width 473 height 14
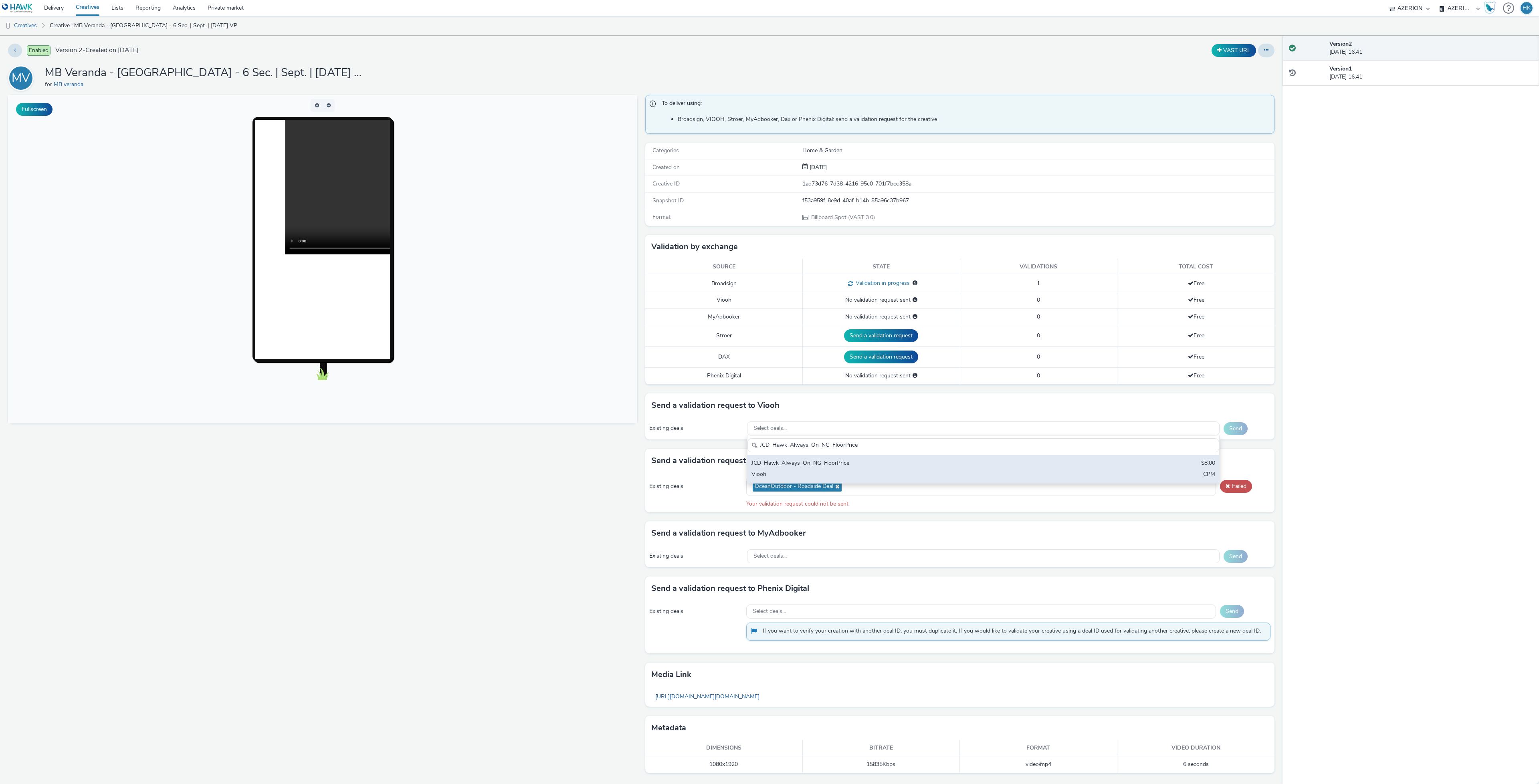
type input "JCD_Hawk_Always_On_NG_FloorPrice"
click at [850, 466] on div "JCD_Hawk_Always_On_NG_FloorPrice" at bounding box center [905, 463] width 308 height 9
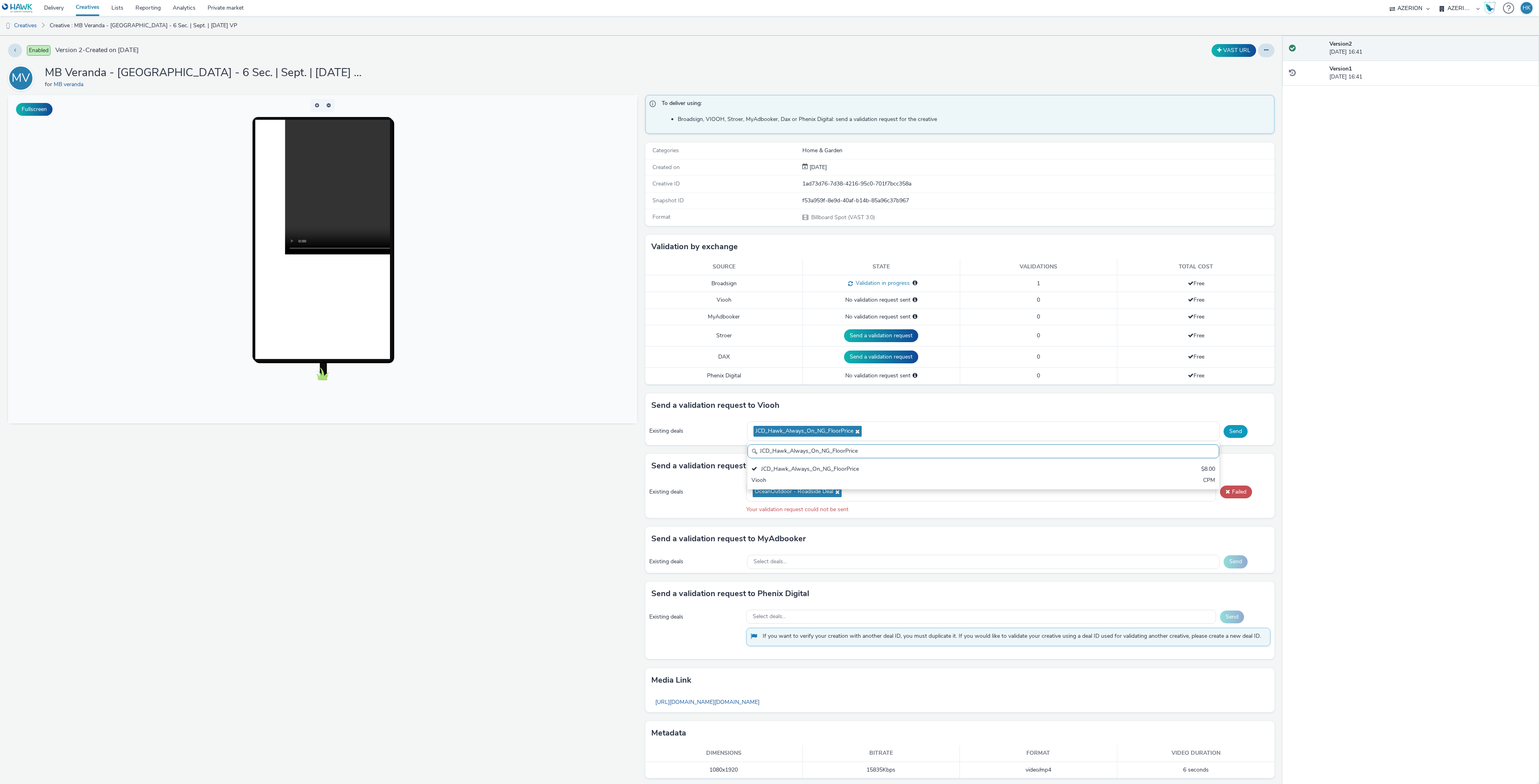
click at [1230, 428] on button "Send" at bounding box center [1236, 431] width 24 height 13
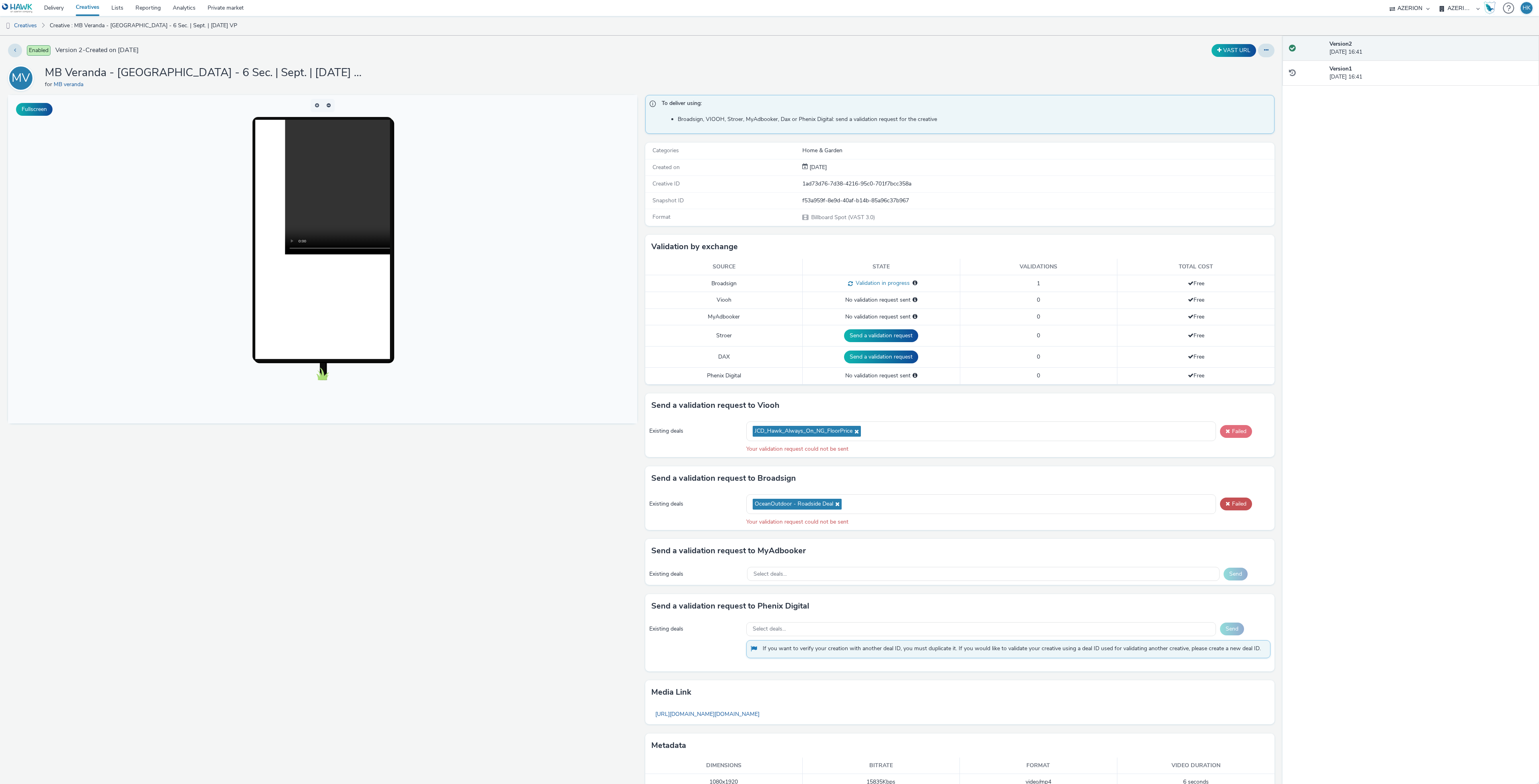
click at [1231, 434] on button "Failed" at bounding box center [1236, 431] width 32 height 13
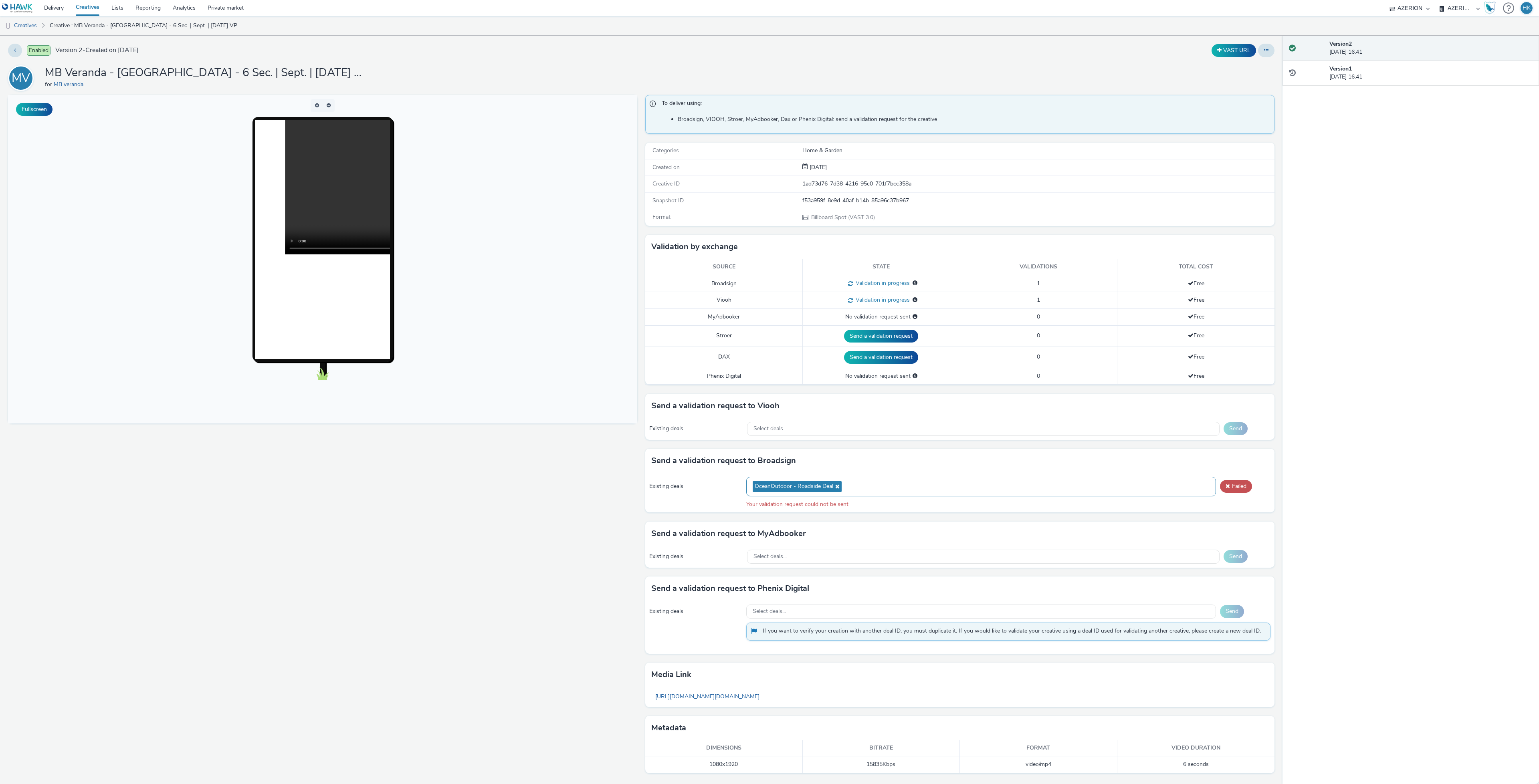
click at [813, 490] on span "OceanOutdoor - Roadside Deal" at bounding box center [793, 486] width 78 height 7
click at [833, 488] on icon at bounding box center [836, 486] width 7 height 5
click at [791, 488] on div "Select deals..." at bounding box center [981, 483] width 470 height 14
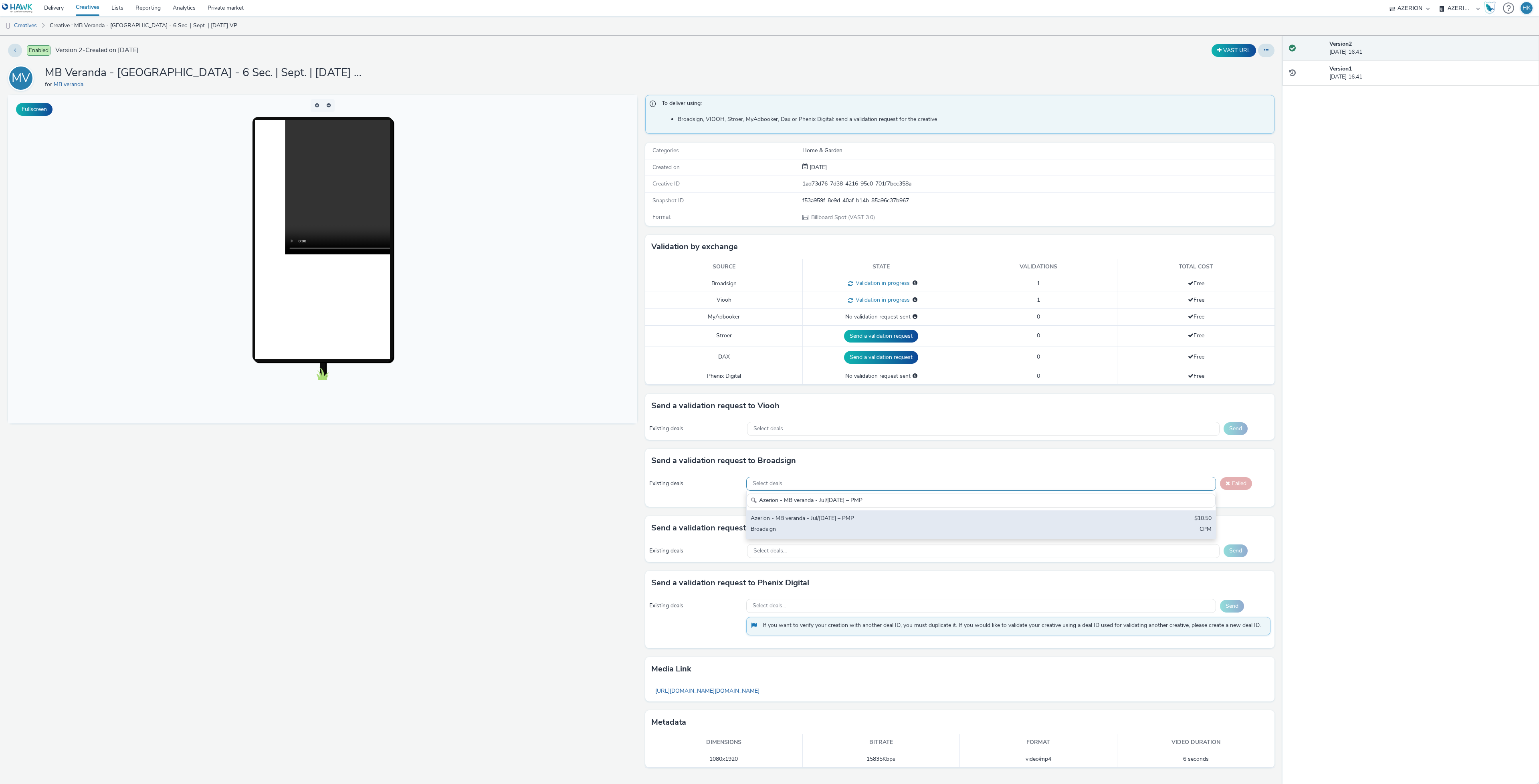
type input "Azerion - MB veranda - Jul/[DATE] – PMP"
click at [811, 529] on div "Broadsign" at bounding box center [903, 529] width 306 height 9
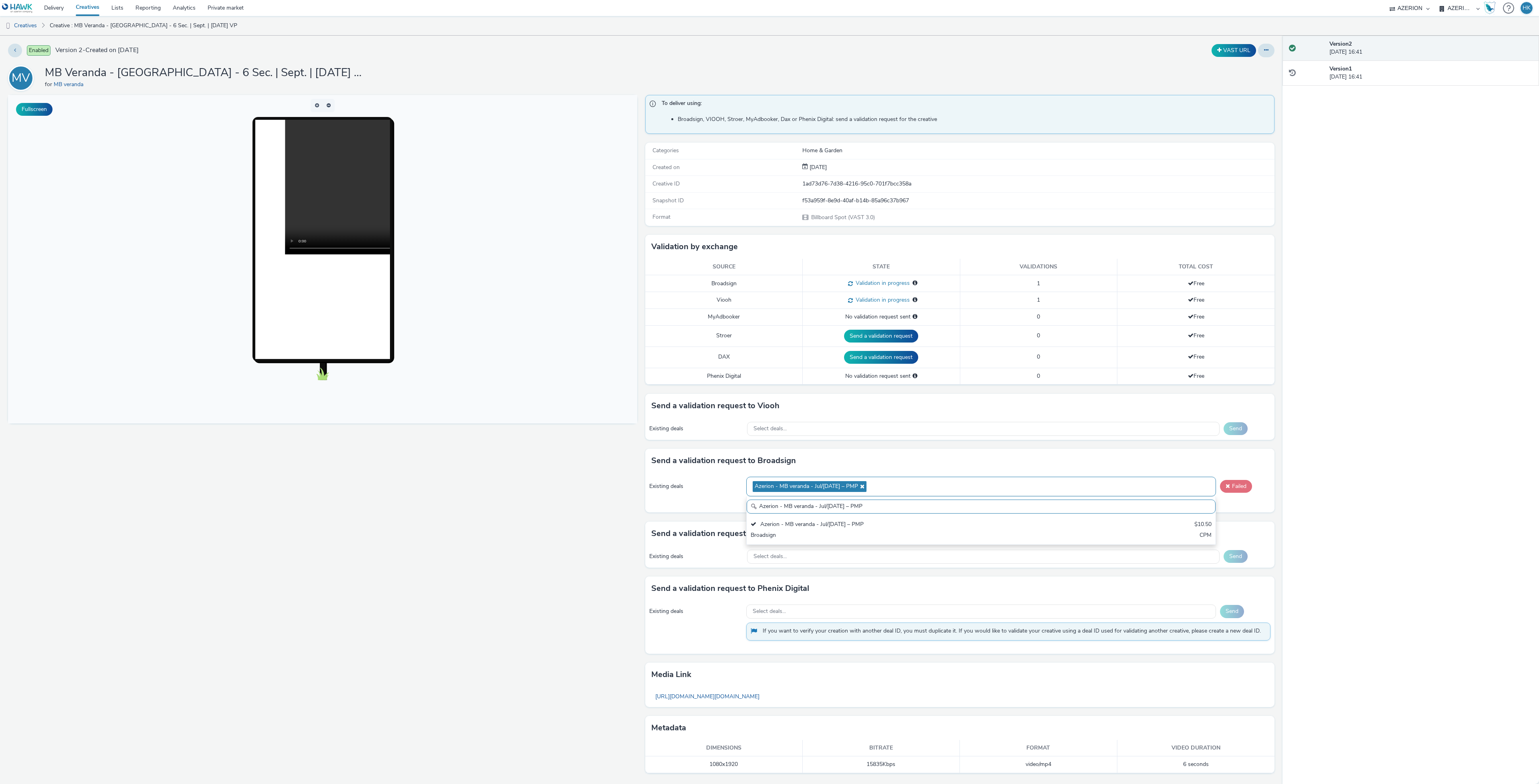
click at [1221, 492] on button "Failed" at bounding box center [1236, 486] width 32 height 13
